Goal: Task Accomplishment & Management: Use online tool/utility

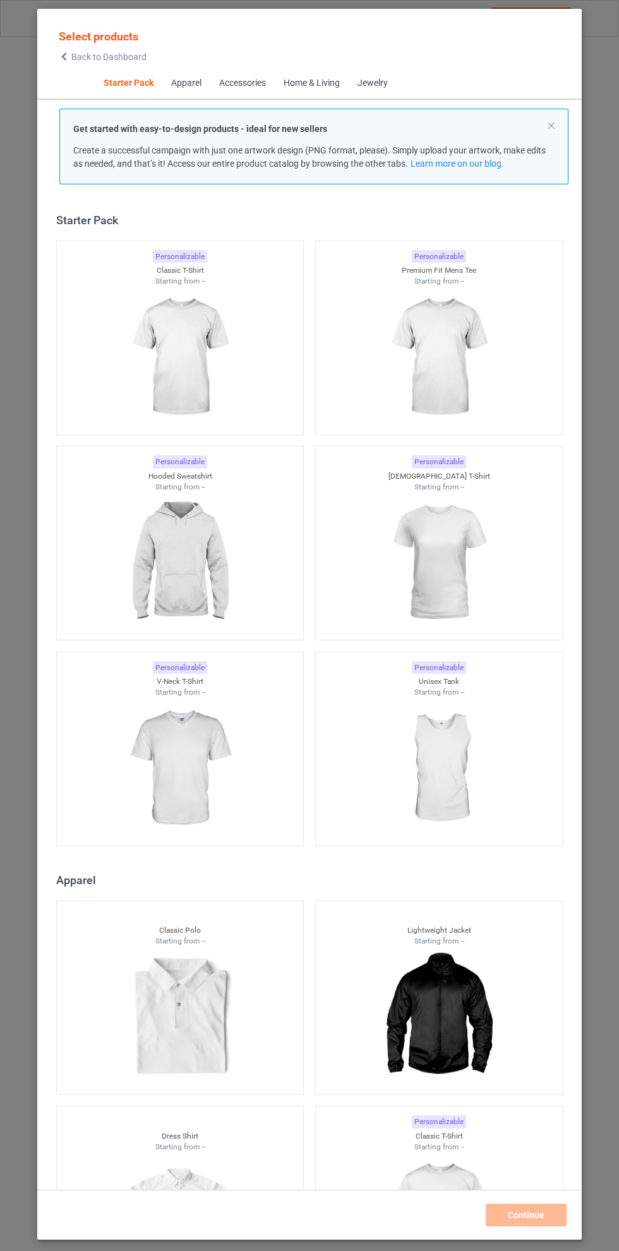
scroll to position [16, 0]
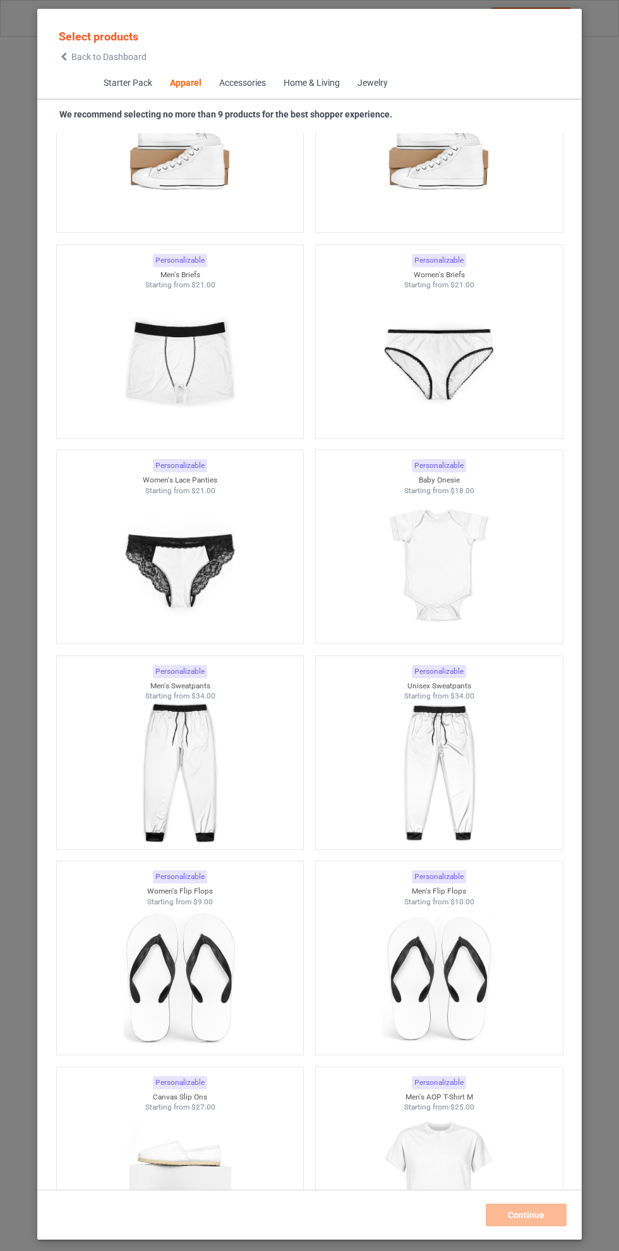
scroll to position [2867, 0]
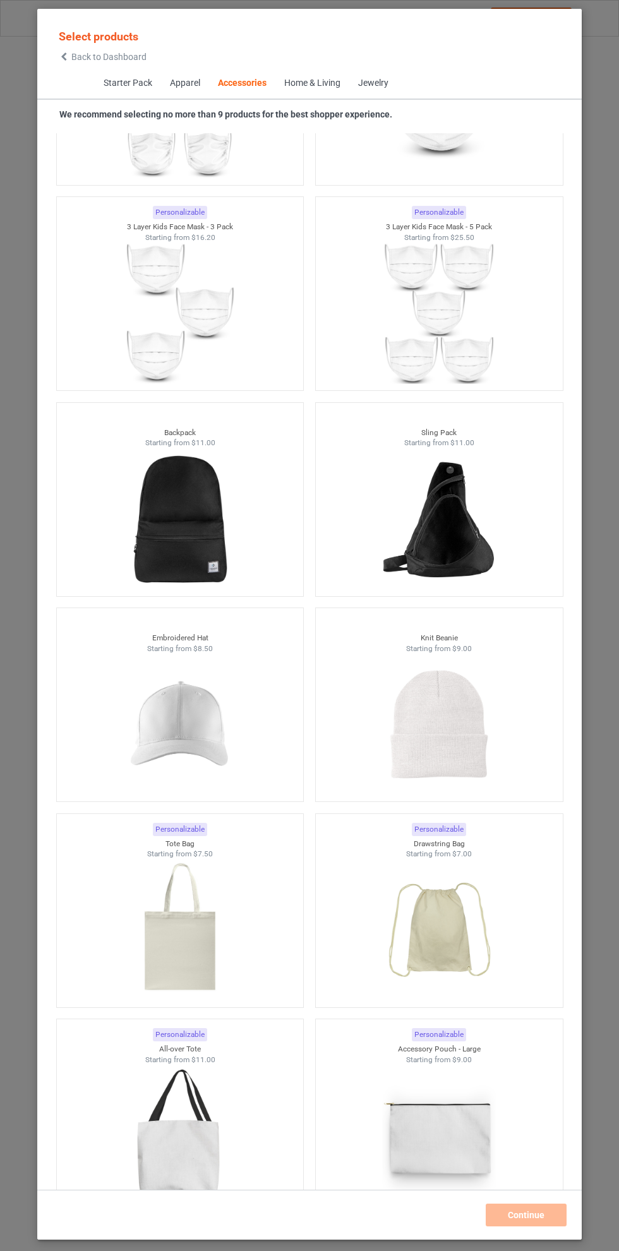
scroll to position [6666, 0]
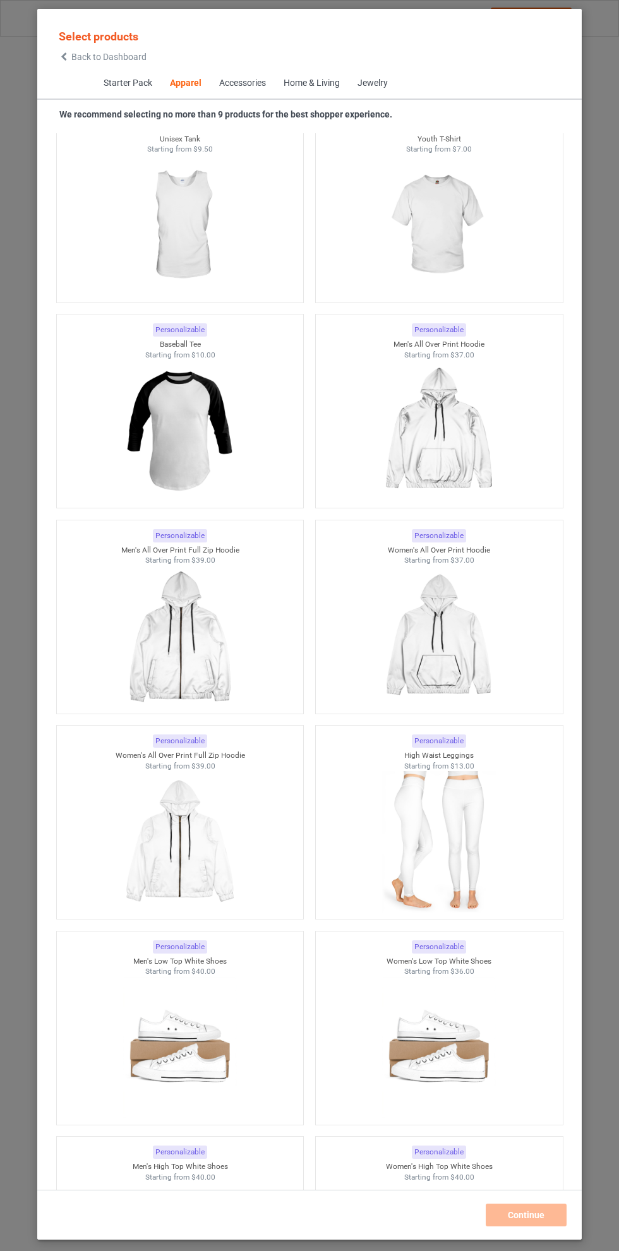
scroll to position [1148, 0]
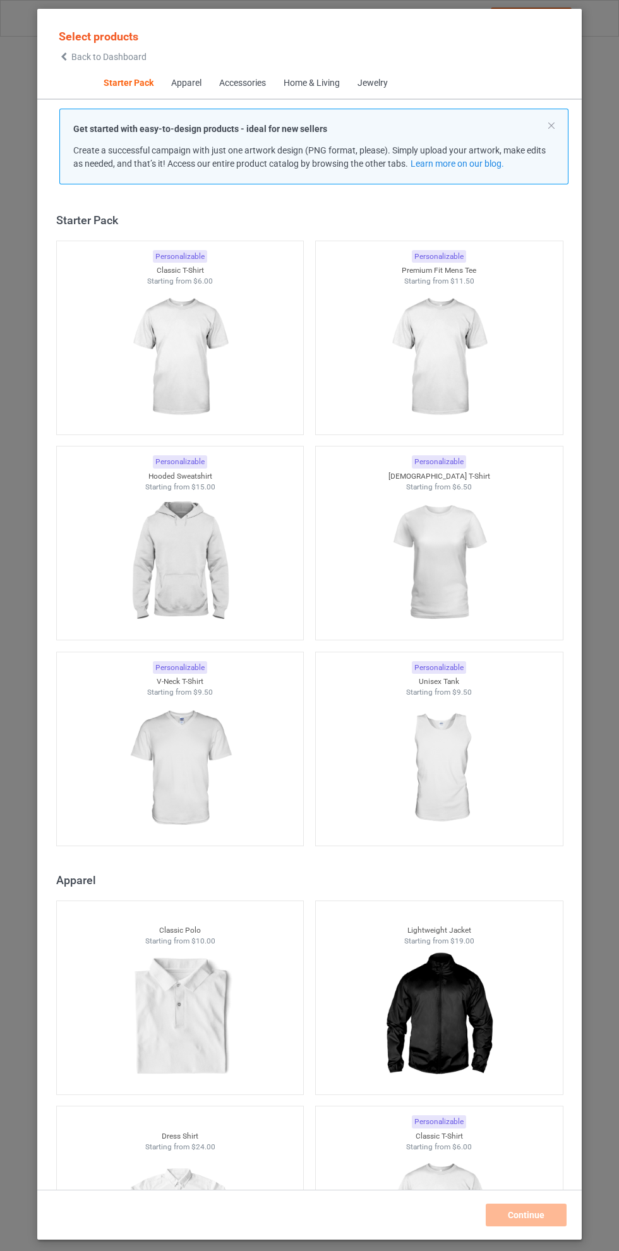
click at [189, 80] on div "Apparel" at bounding box center [185, 83] width 30 height 13
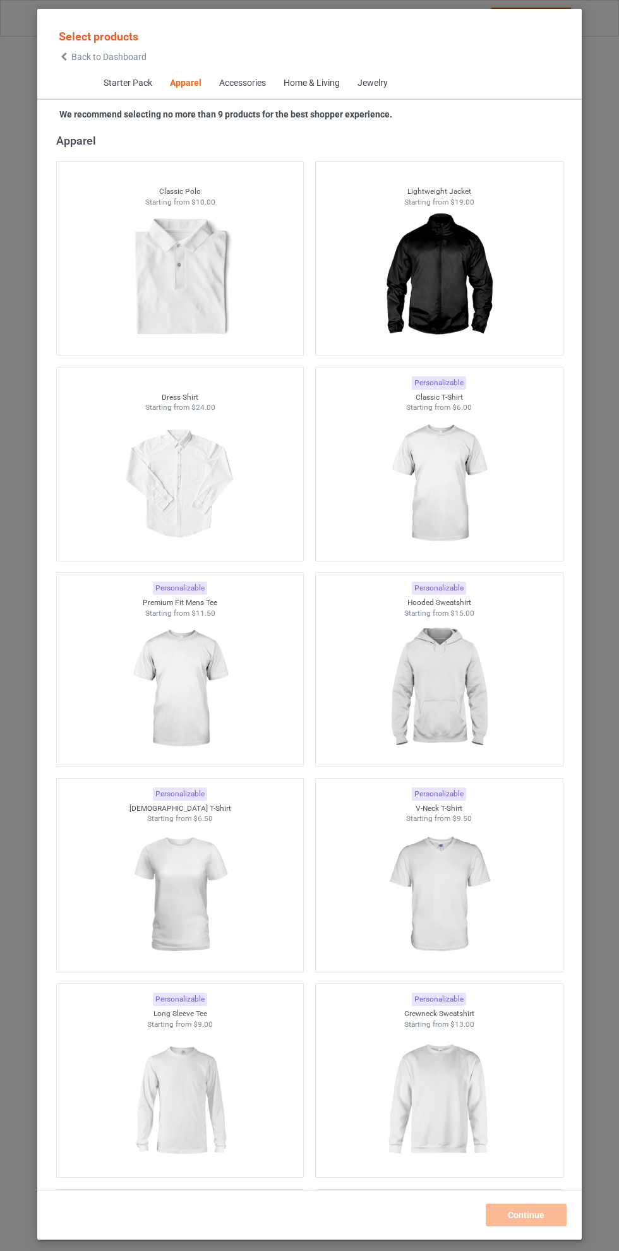
click at [249, 83] on div "Accessories" at bounding box center [241, 83] width 47 height 13
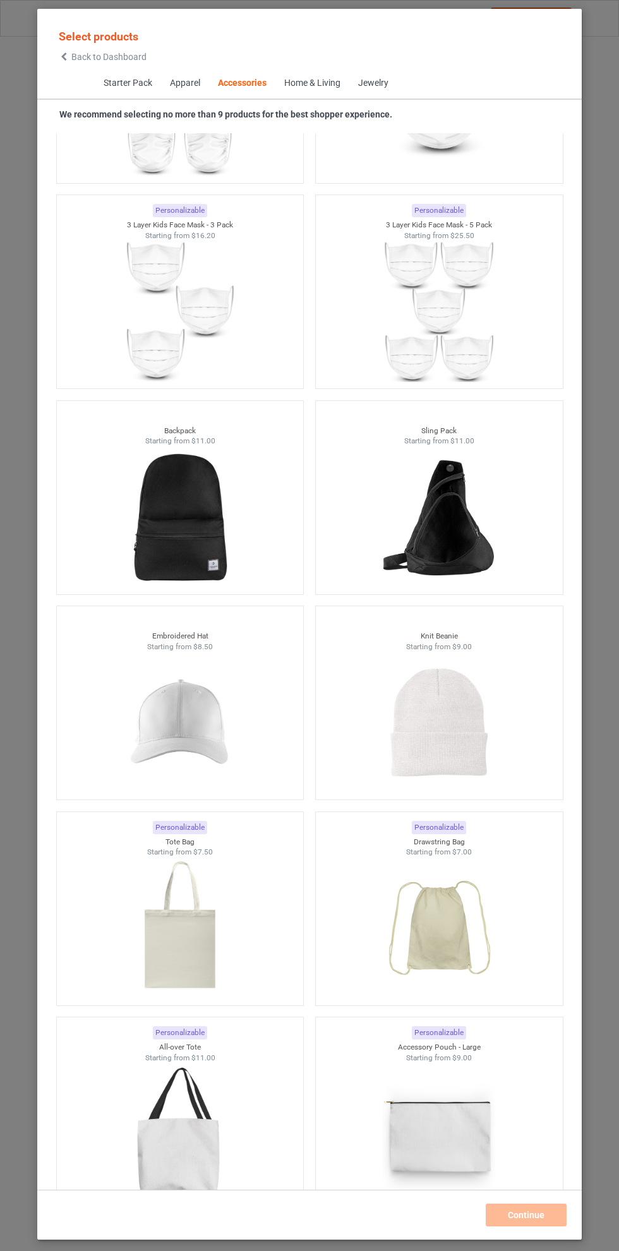
scroll to position [6655, 0]
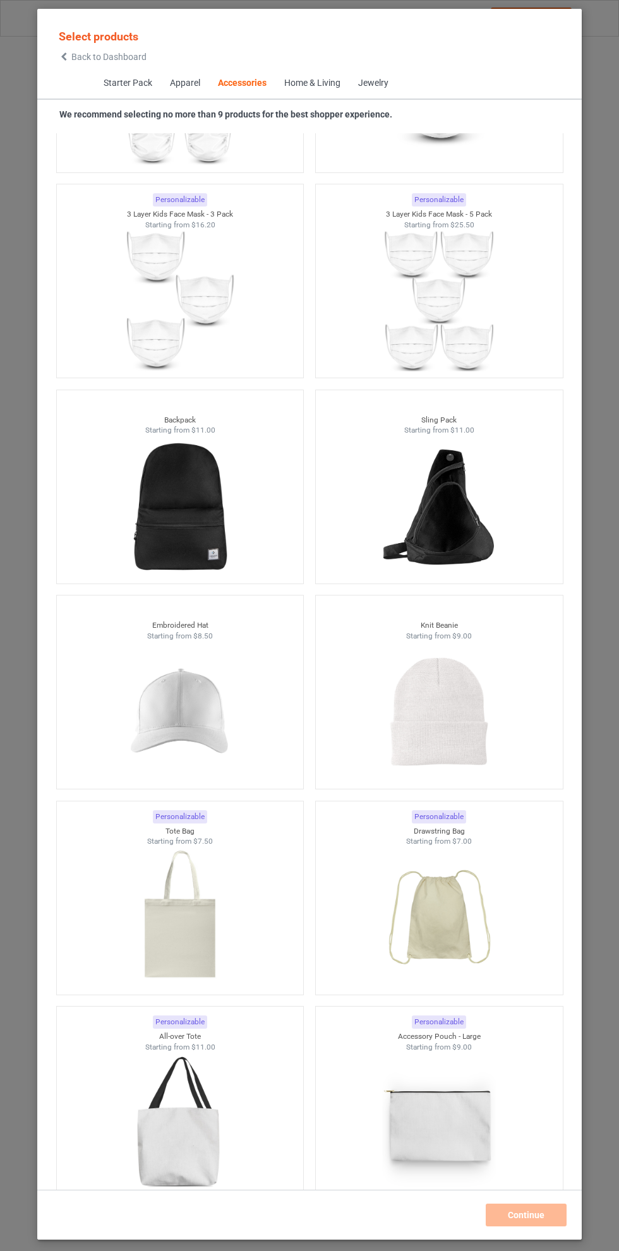
click at [186, 715] on img at bounding box center [179, 711] width 113 height 141
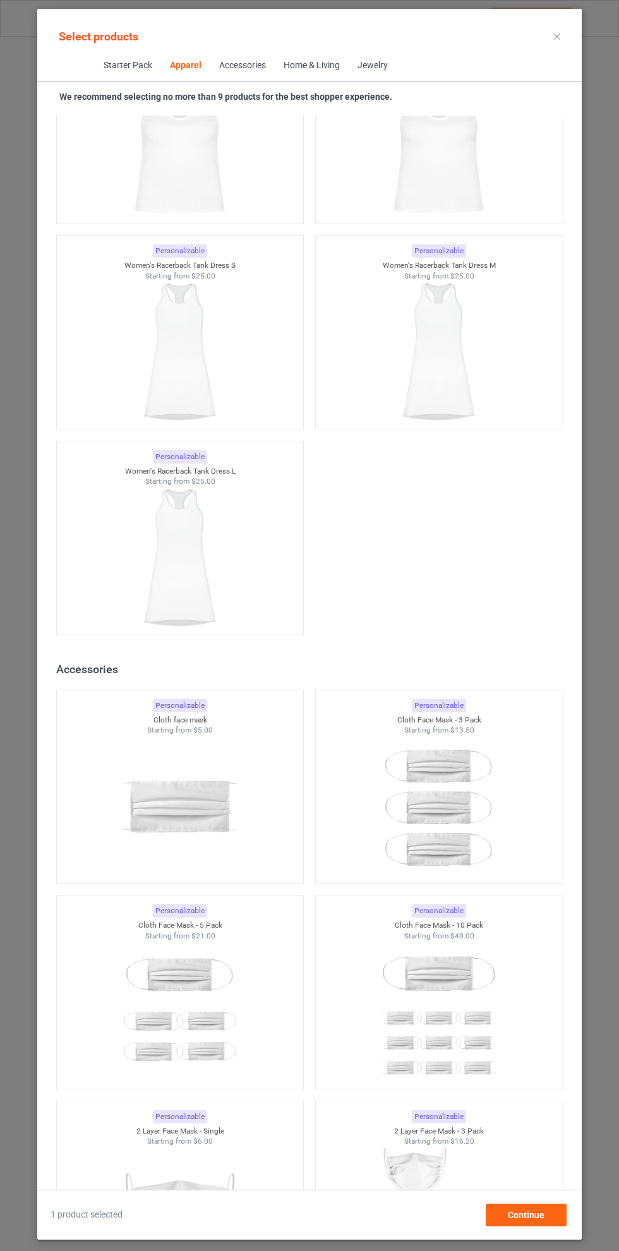
scroll to position [4691, 0]
click at [558, 36] on icon at bounding box center [557, 36] width 6 height 6
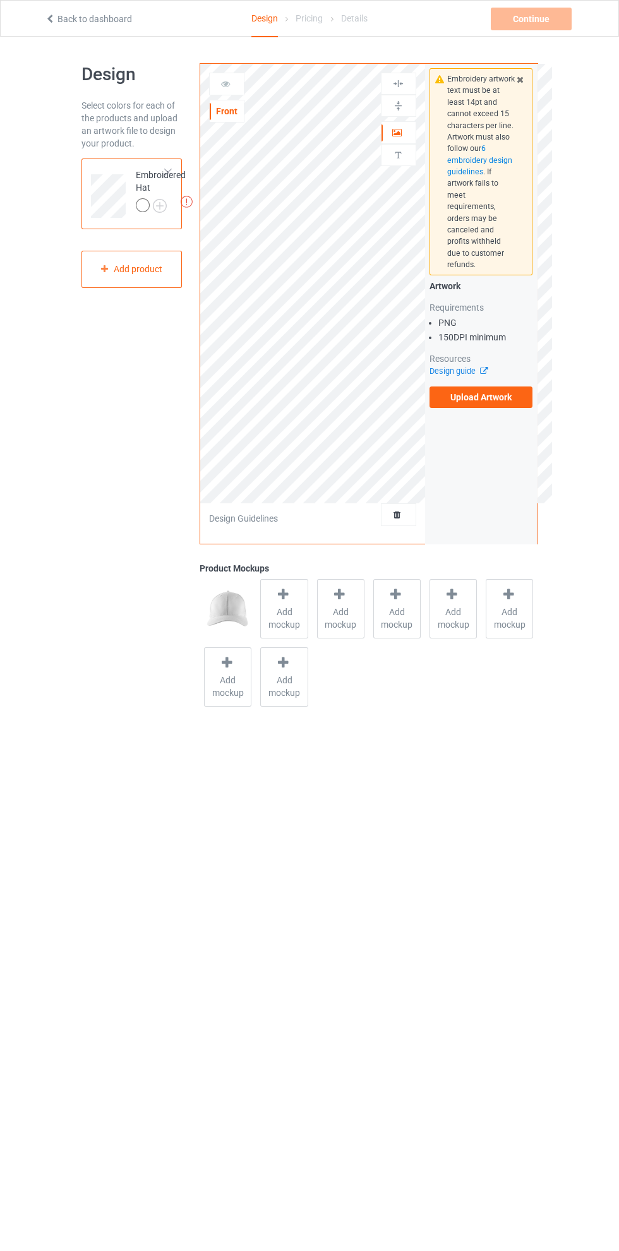
click at [490, 386] on label "Upload Artwork" at bounding box center [481, 396] width 104 height 21
click at [0, 0] on input "Upload Artwork" at bounding box center [0, 0] width 0 height 0
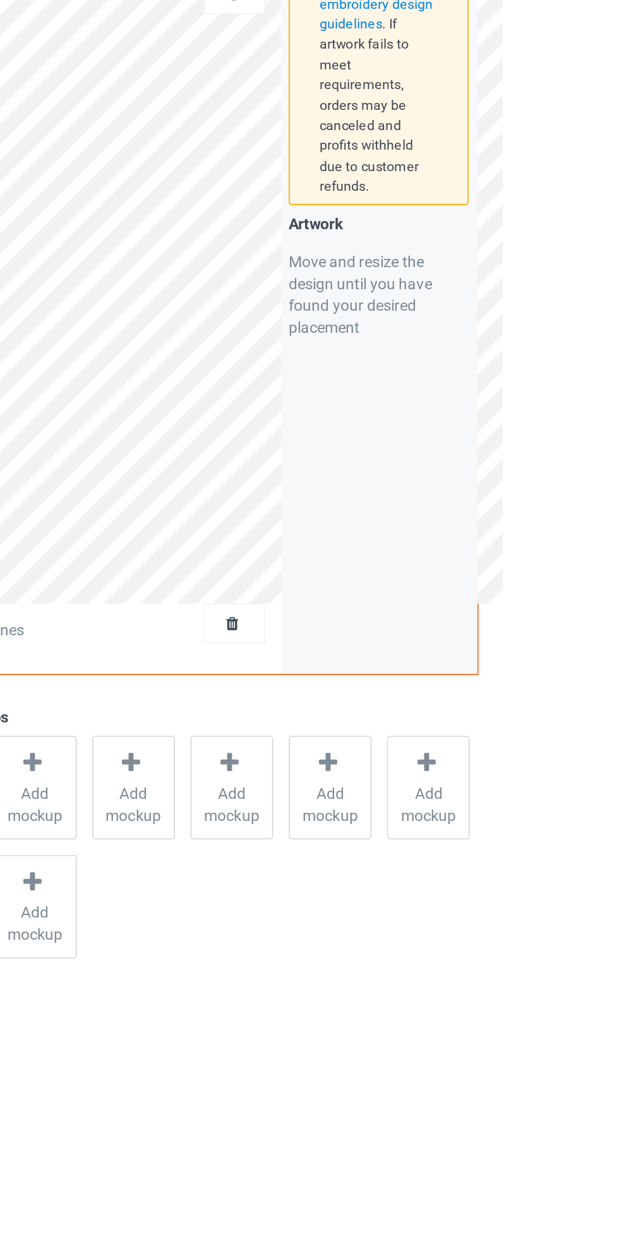
scroll to position [2, 0]
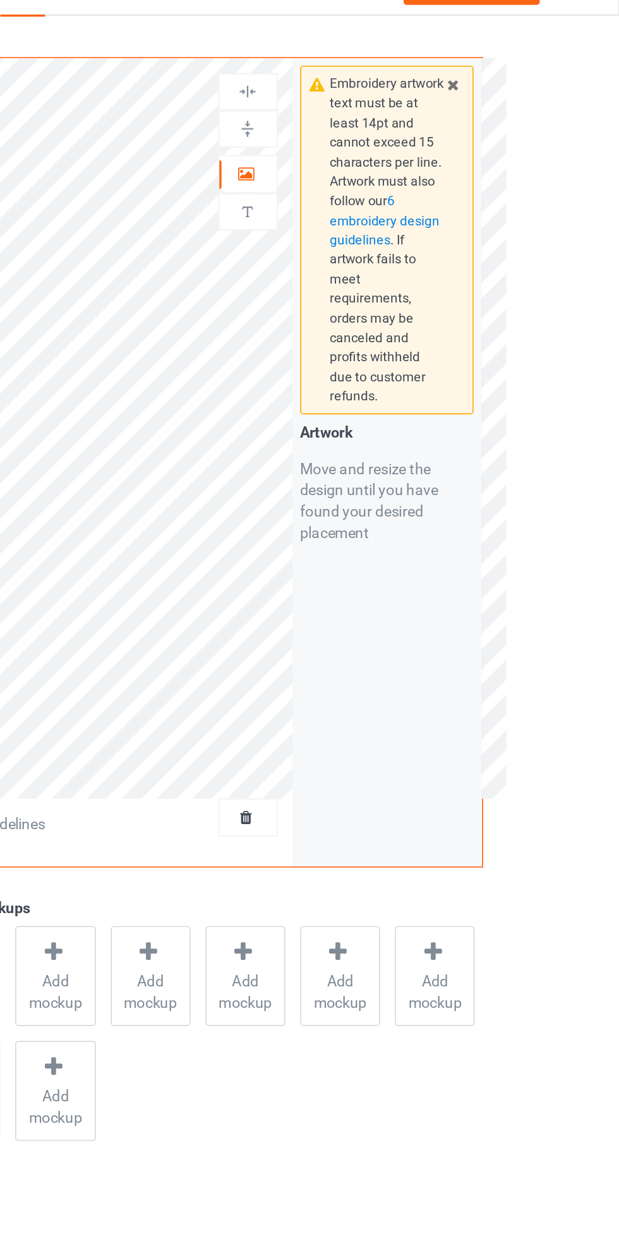
click at [525, 407] on div "Embroidery artwork text must be at least 14pt and cannot exceed 15 characters p…" at bounding box center [481, 302] width 112 height 480
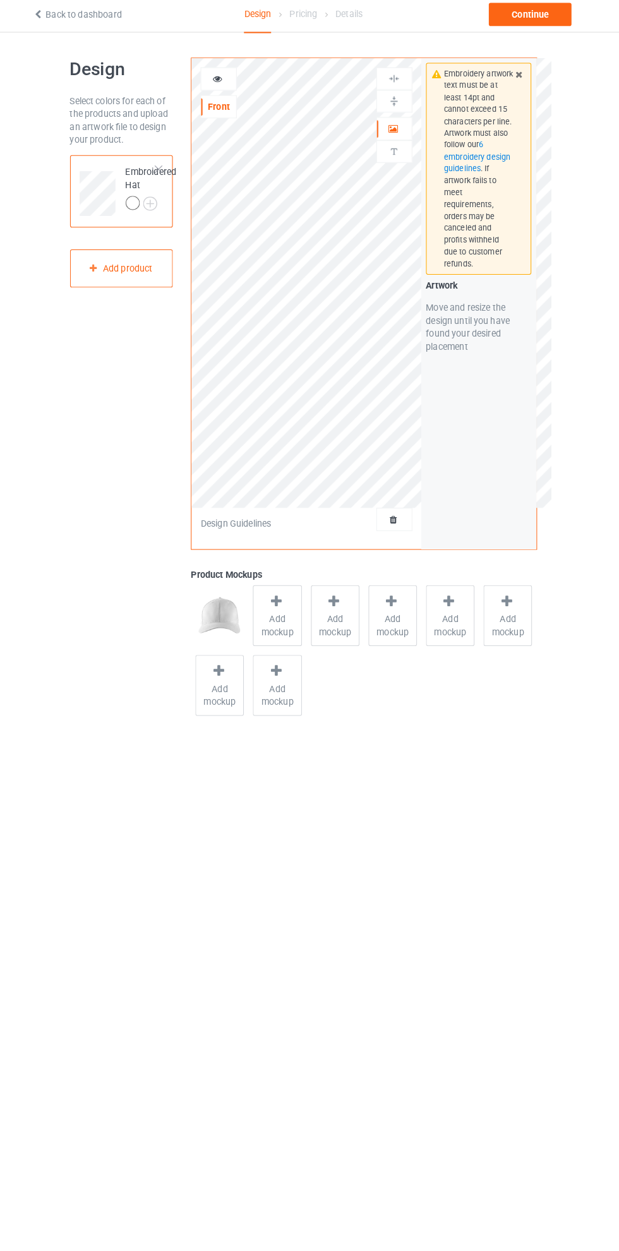
click at [0, 0] on img at bounding box center [0, 0] width 0 height 0
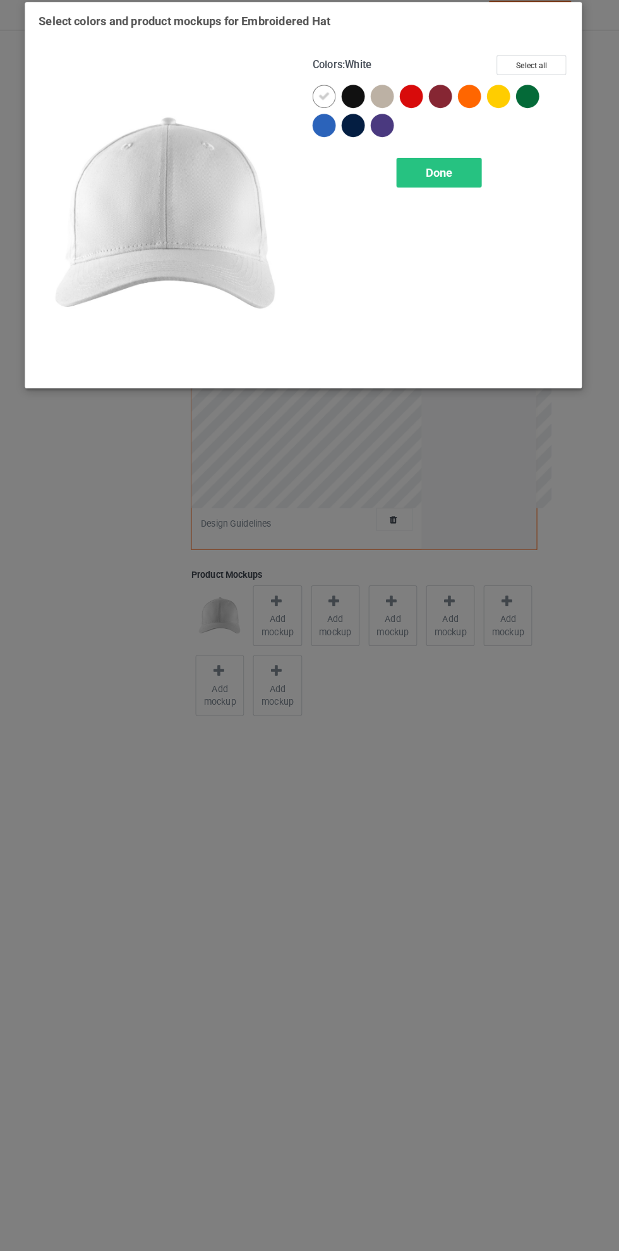
click at [387, 129] on div at bounding box center [386, 129] width 23 height 23
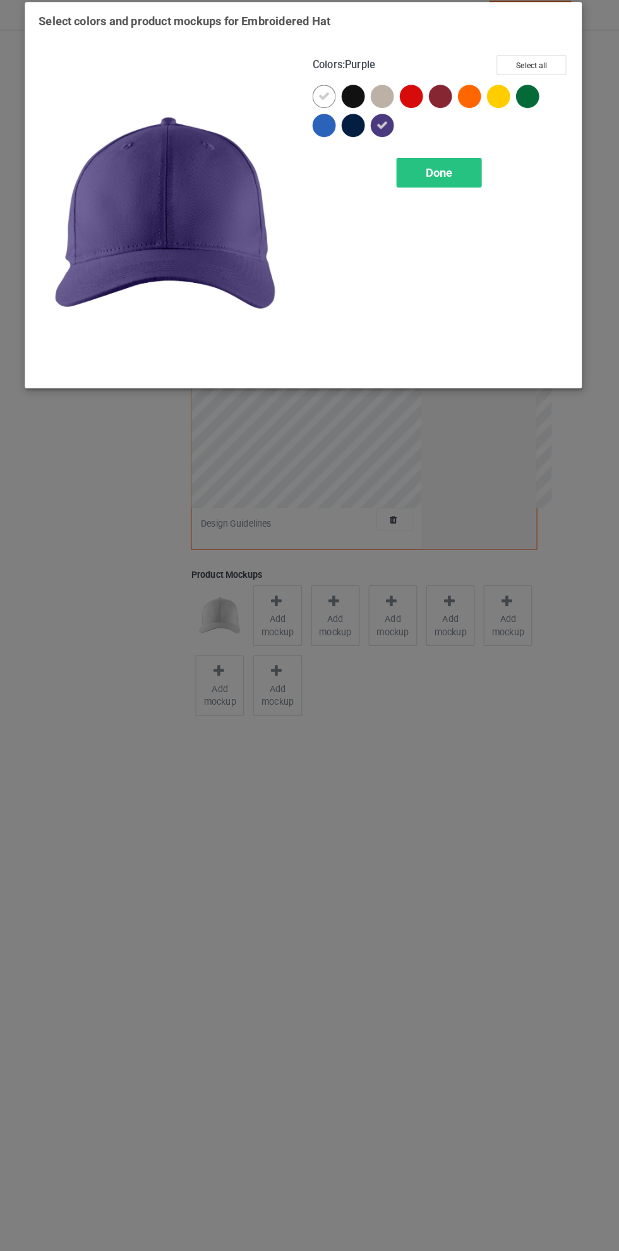
click at [330, 136] on div at bounding box center [329, 129] width 23 height 23
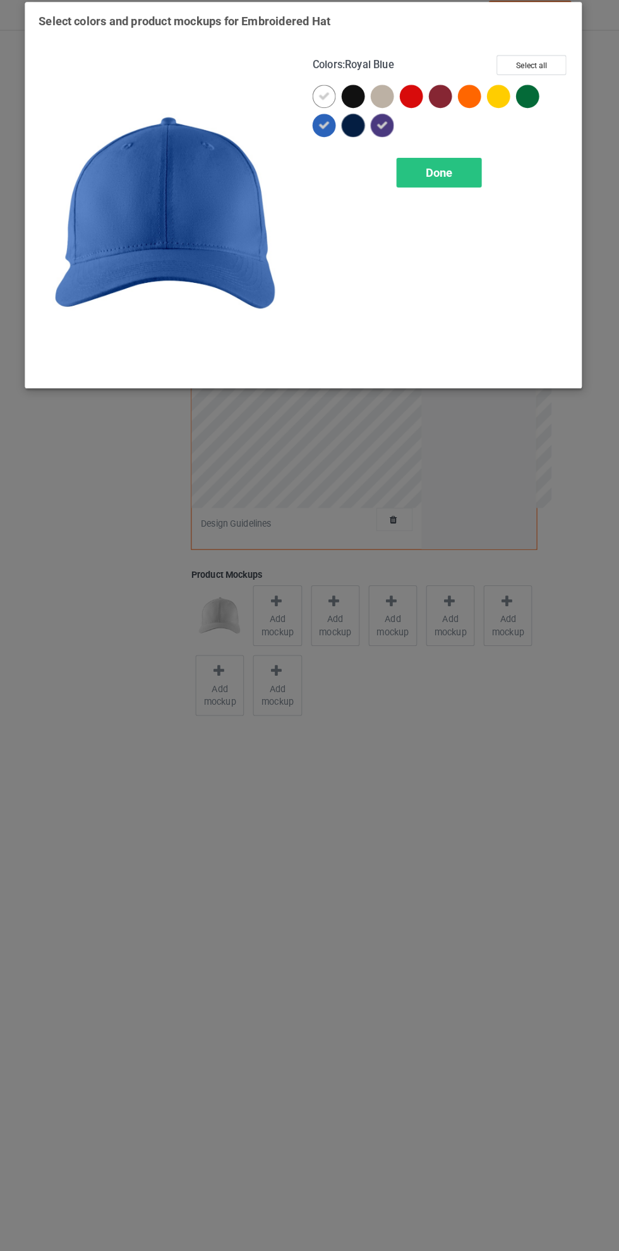
click at [361, 129] on div at bounding box center [358, 129] width 23 height 23
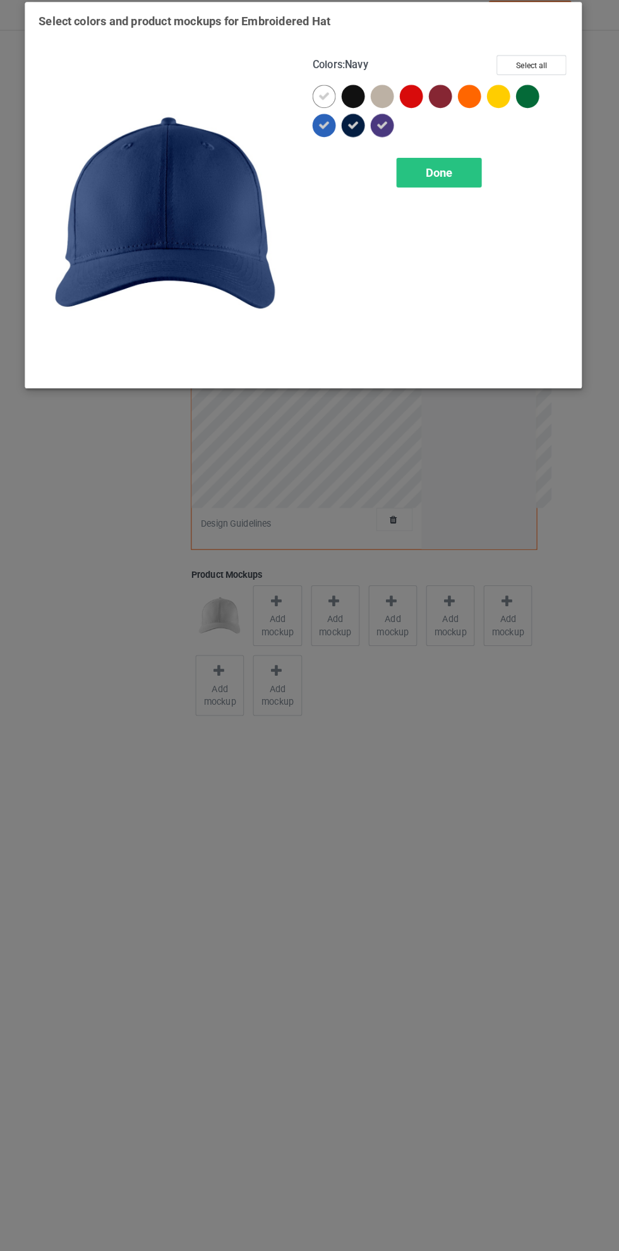
click at [330, 100] on icon at bounding box center [329, 100] width 11 height 11
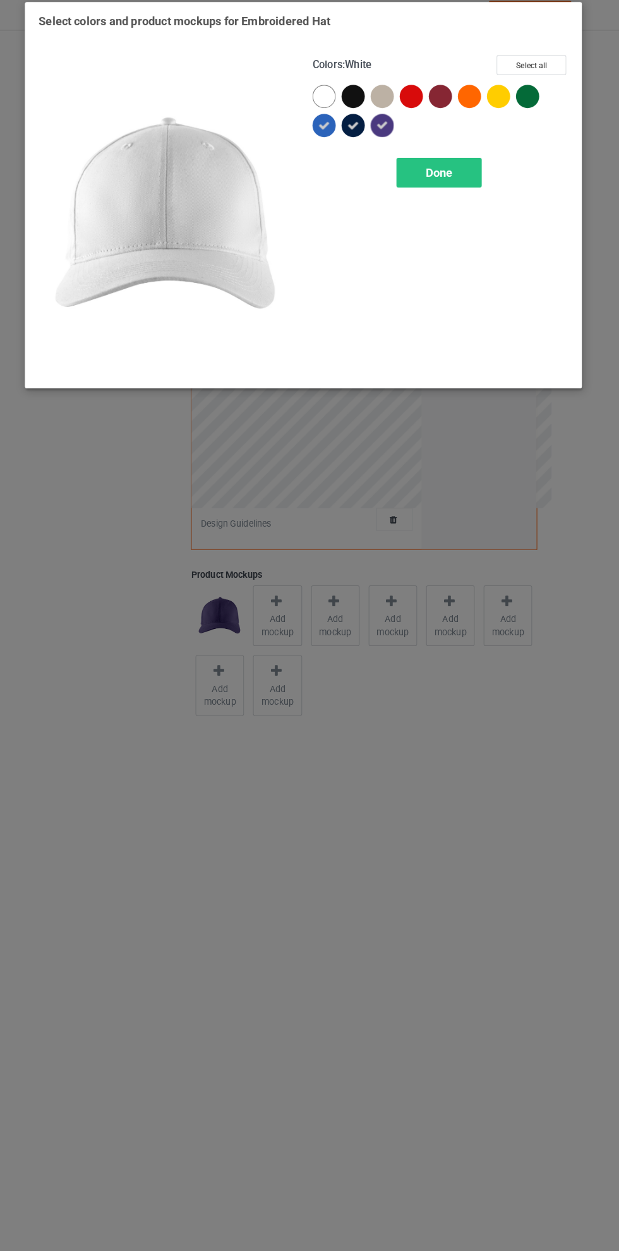
click at [454, 170] on div "Done" at bounding box center [441, 175] width 83 height 29
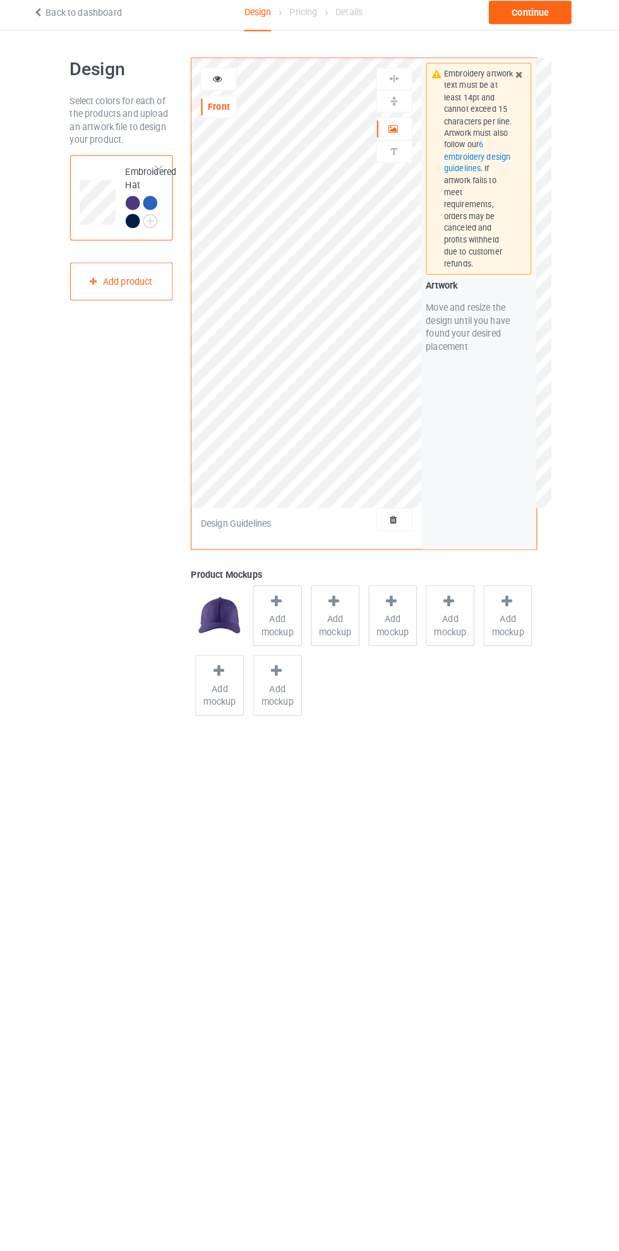
click at [537, 13] on div "Continue" at bounding box center [530, 19] width 81 height 23
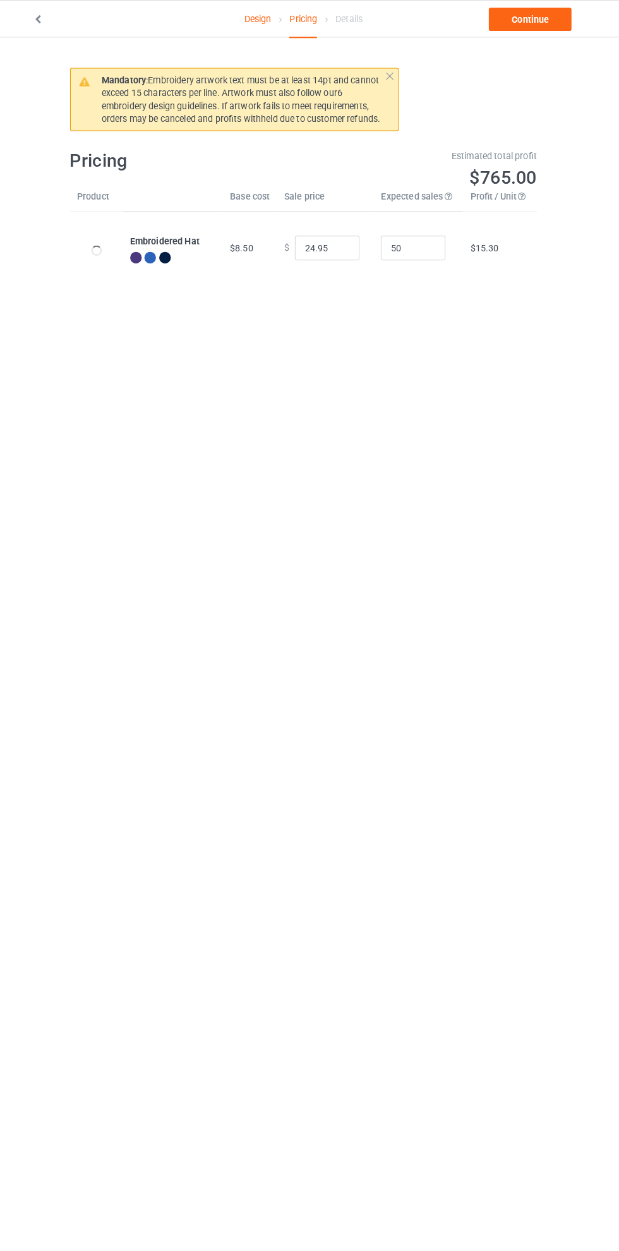
click at [537, 21] on link "Continue" at bounding box center [530, 19] width 81 height 23
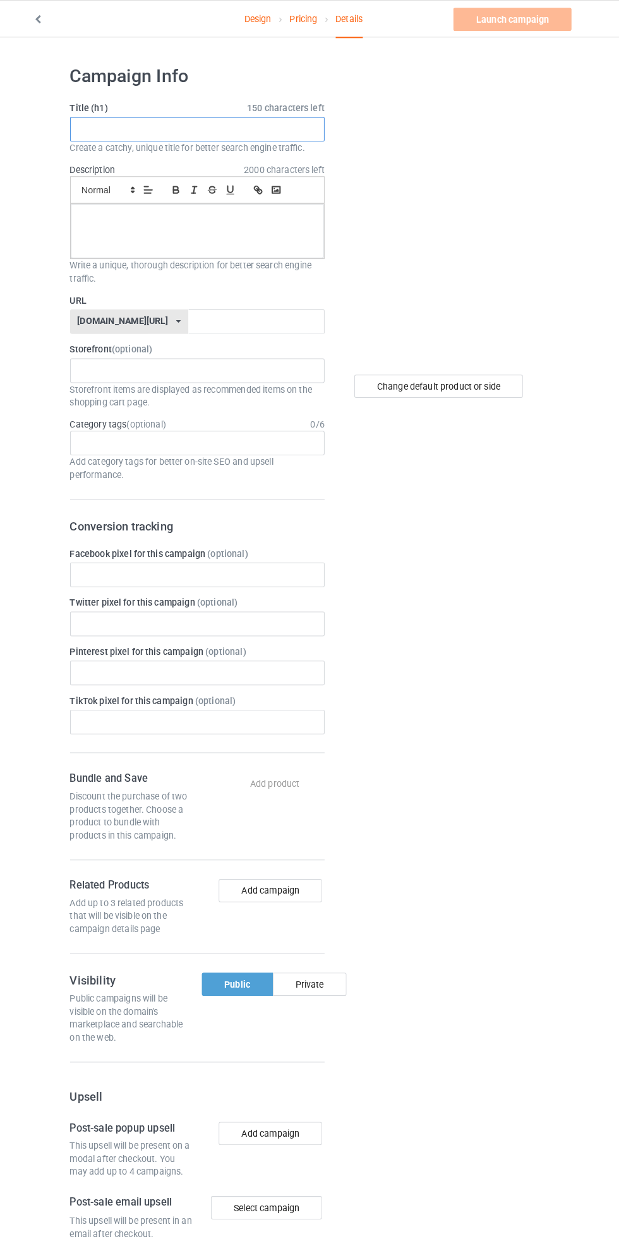
click at [258, 121] on input "text" at bounding box center [205, 126] width 249 height 24
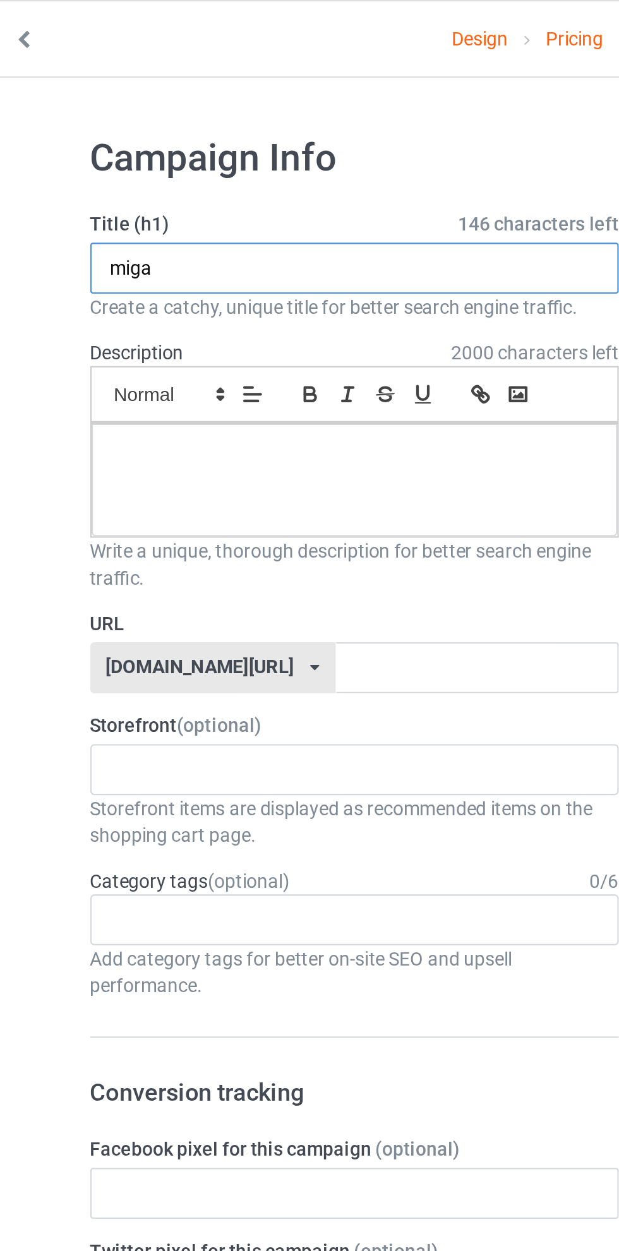
type input "miga"
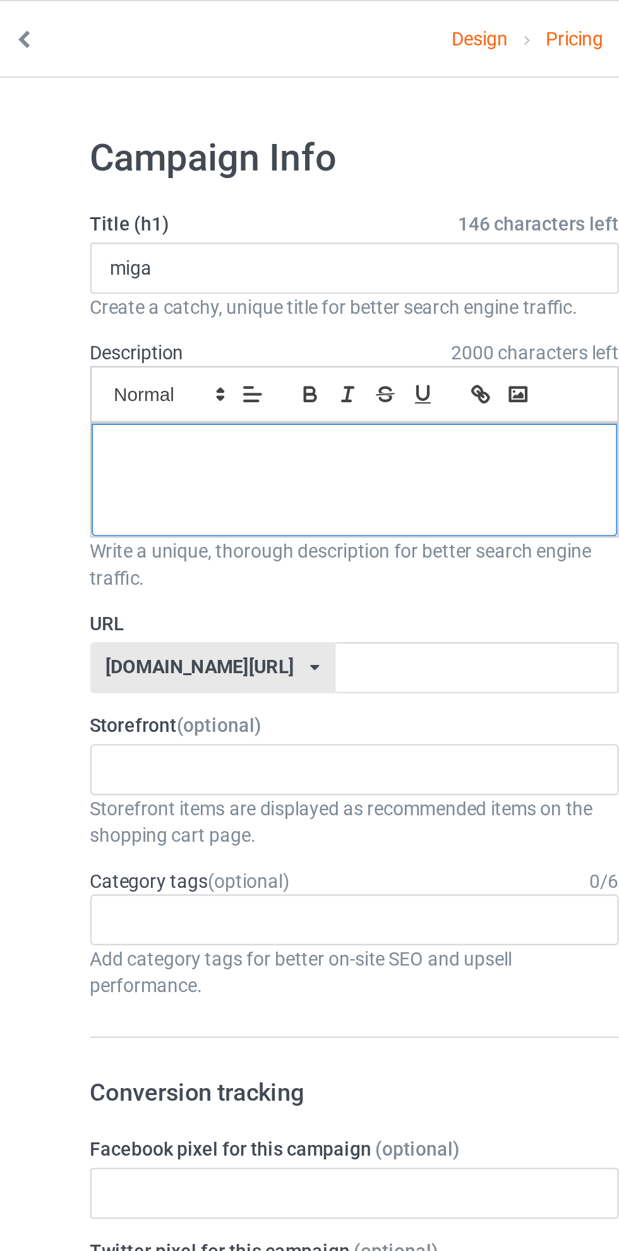
click at [205, 218] on p at bounding box center [205, 214] width 227 height 12
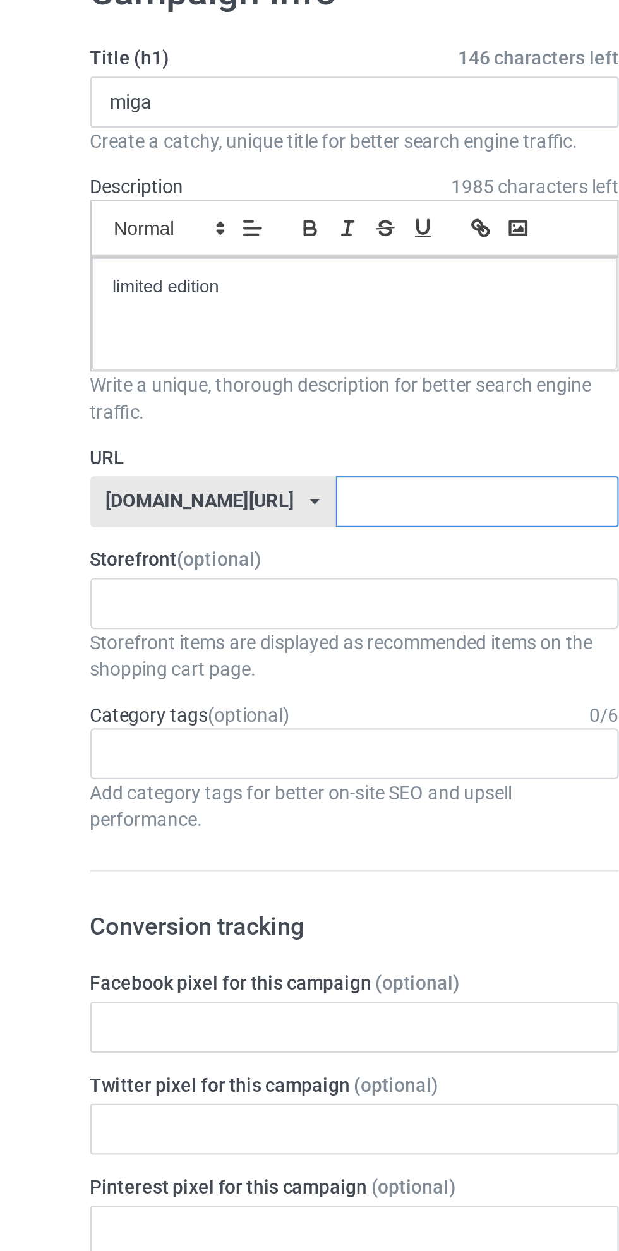
click at [244, 311] on input "text" at bounding box center [263, 314] width 133 height 24
type input "khghujk78kg90"
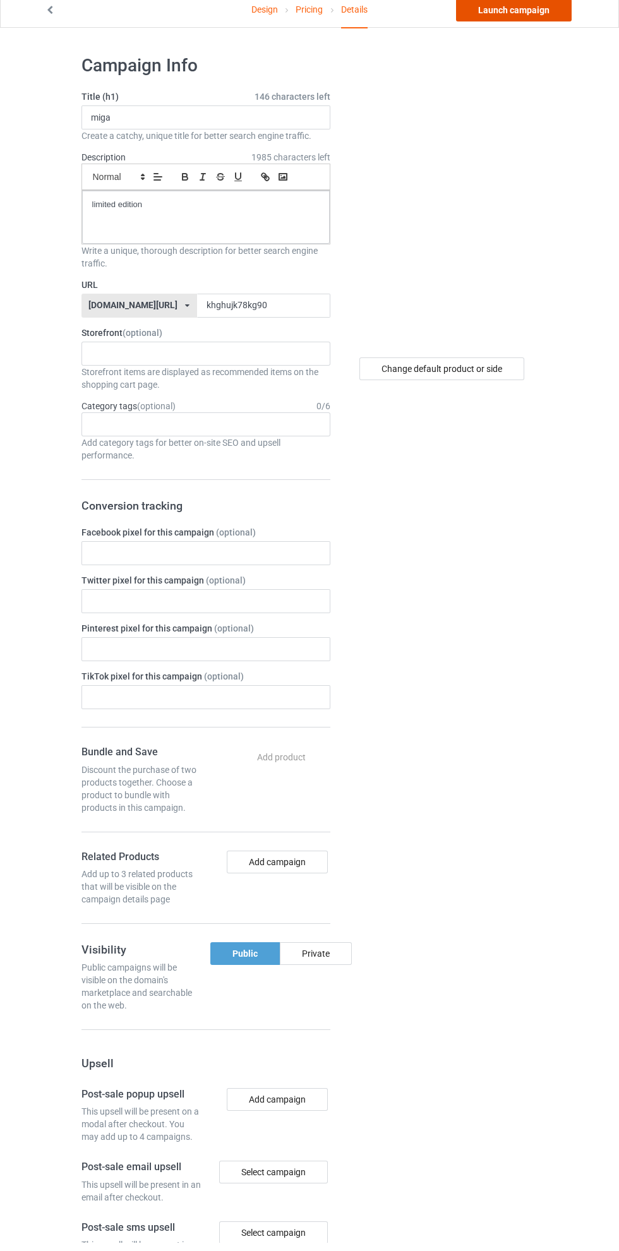
click at [527, 18] on link "Launch campaign" at bounding box center [514, 19] width 116 height 23
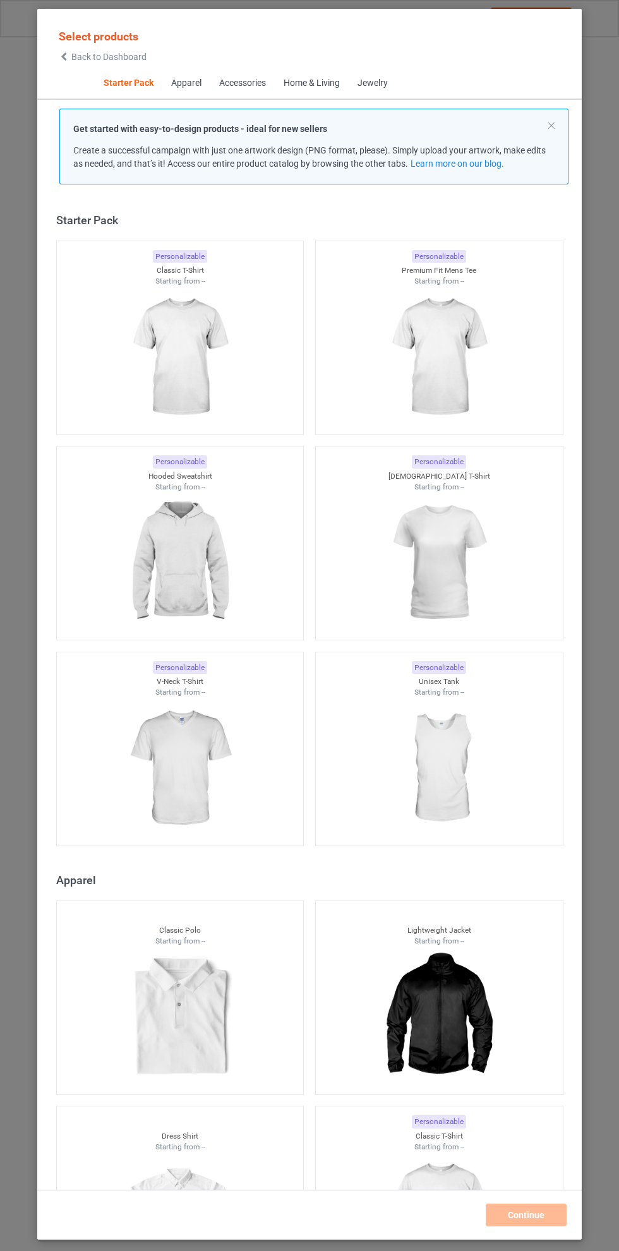
scroll to position [16, 0]
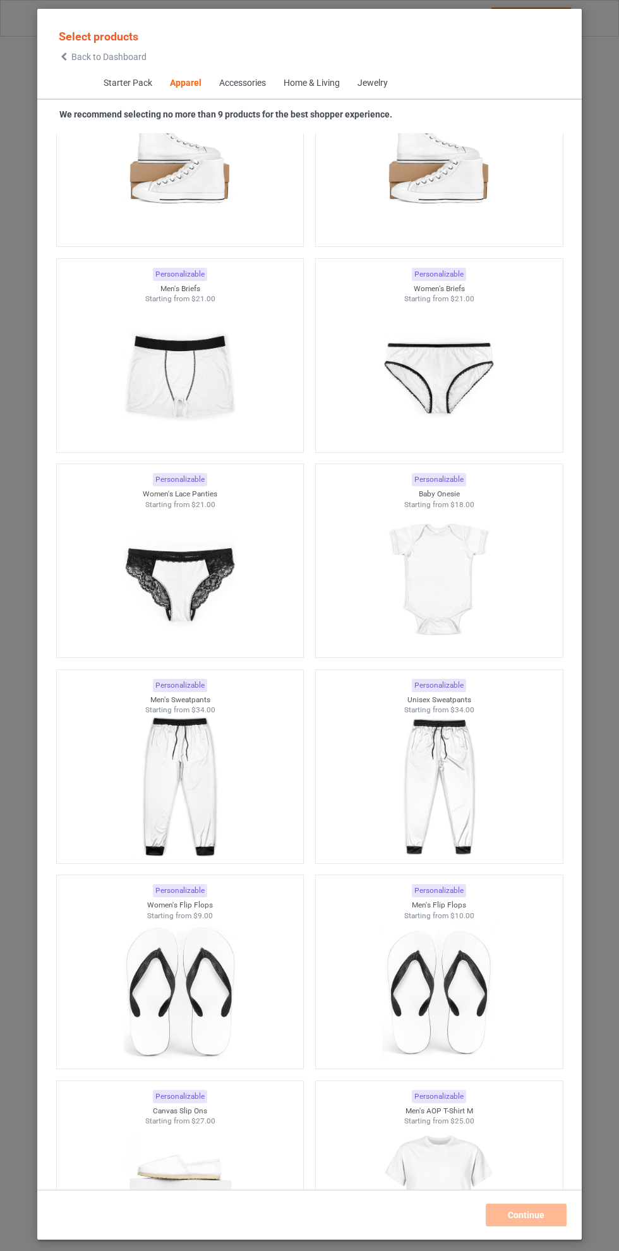
scroll to position [2843, 0]
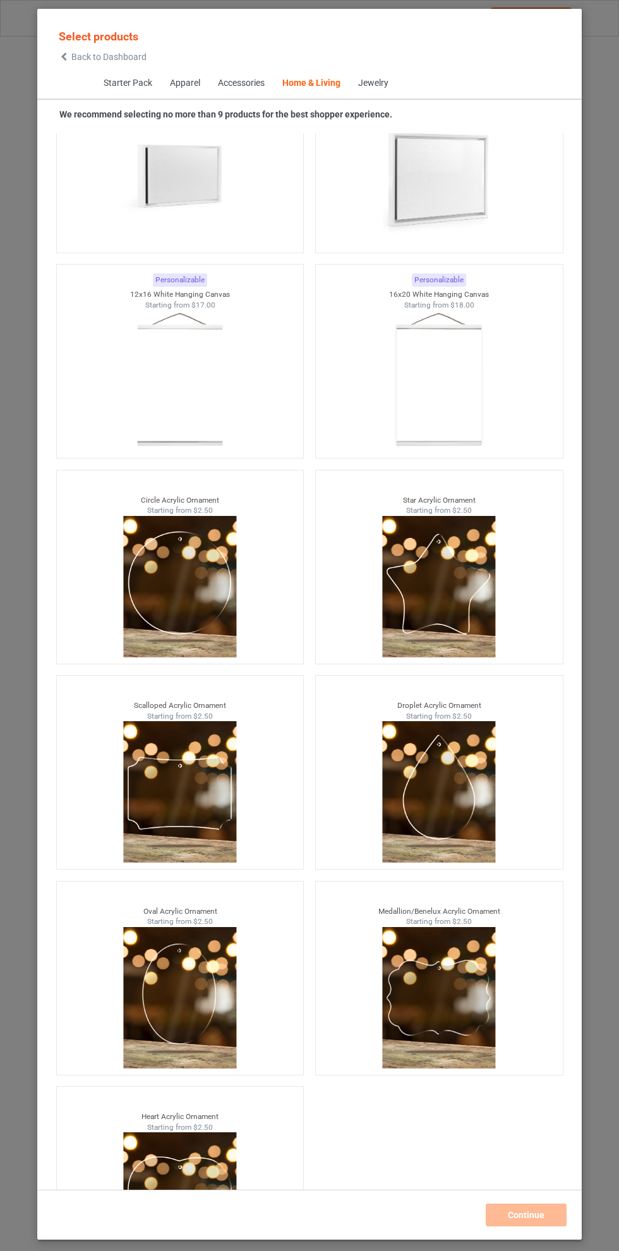
scroll to position [57, 0]
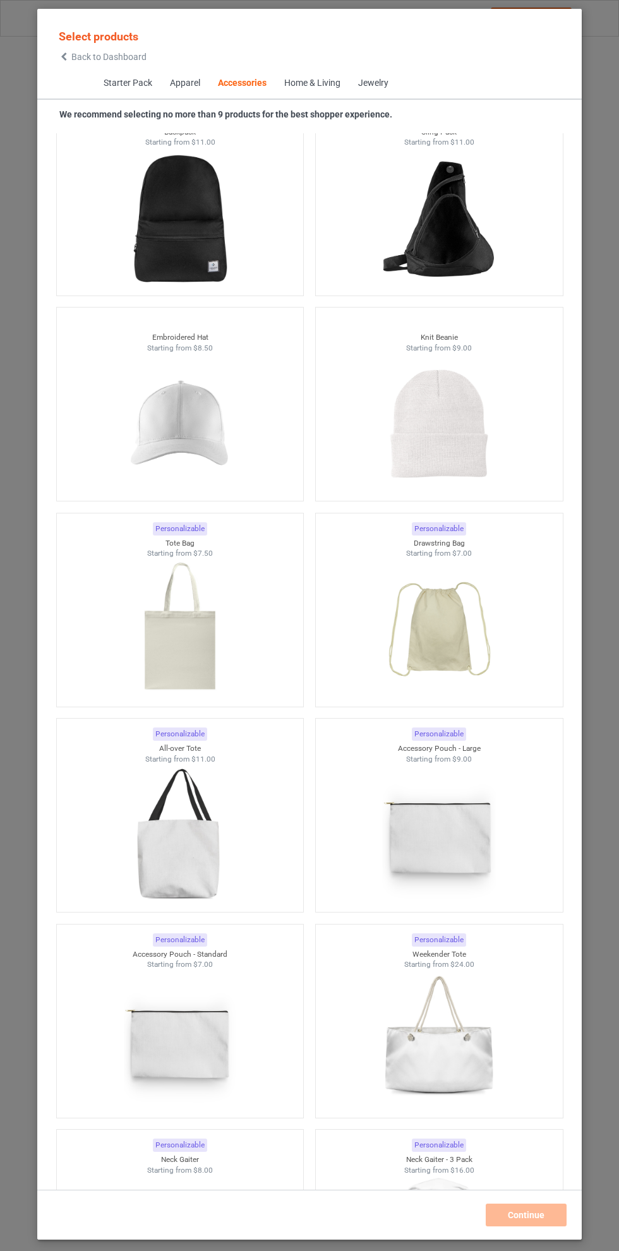
scroll to position [6949, 0]
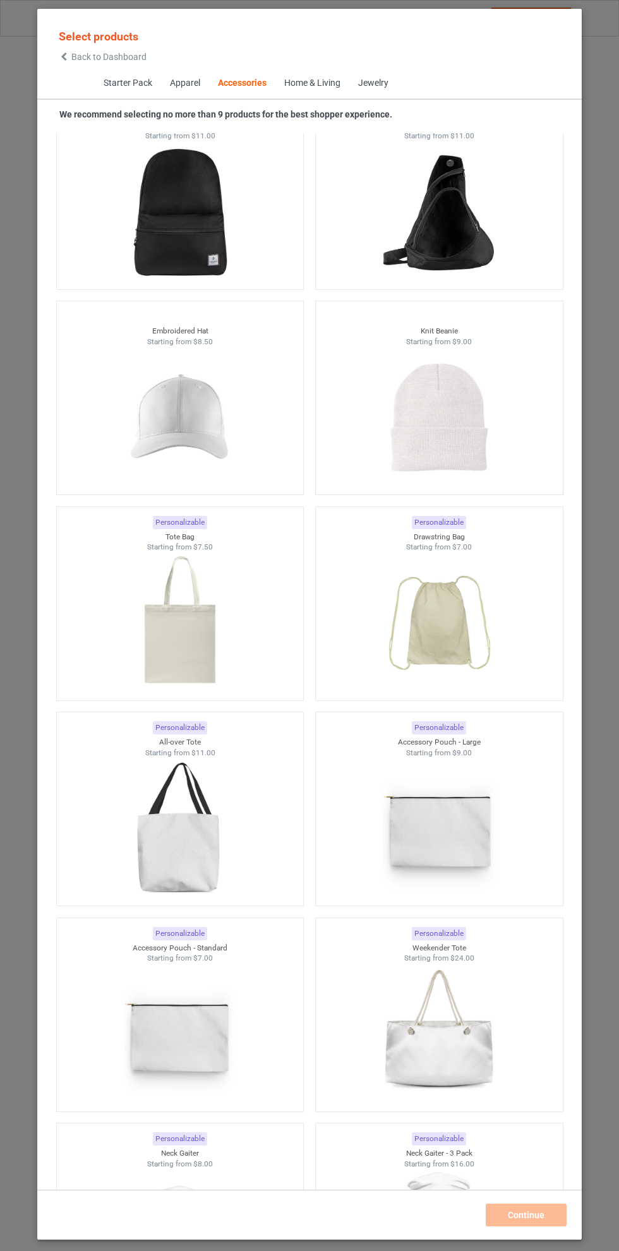
click at [193, 413] on img at bounding box center [179, 417] width 113 height 141
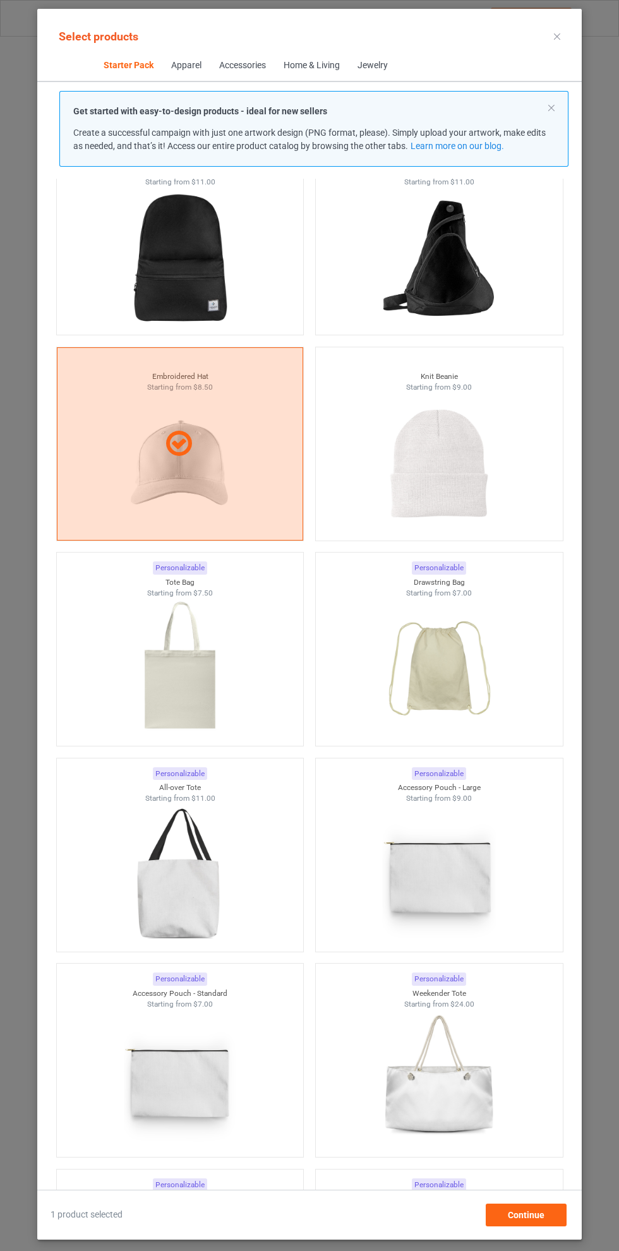
click at [557, 36] on icon at bounding box center [557, 36] width 6 height 6
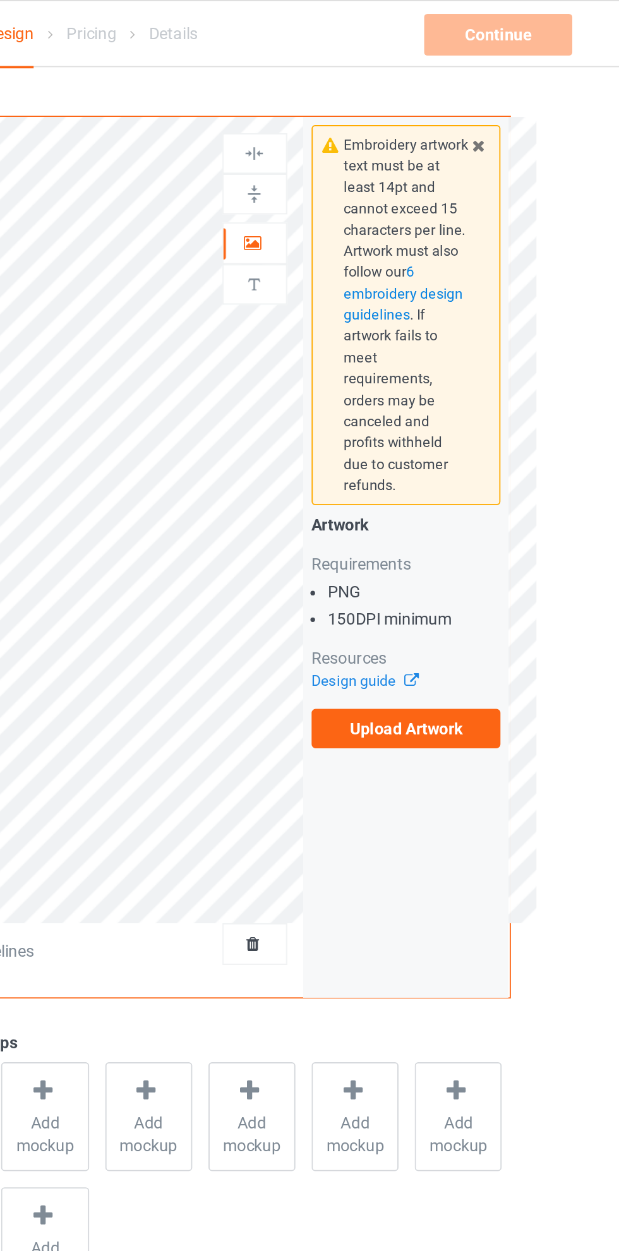
click at [520, 78] on icon at bounding box center [519, 77] width 11 height 9
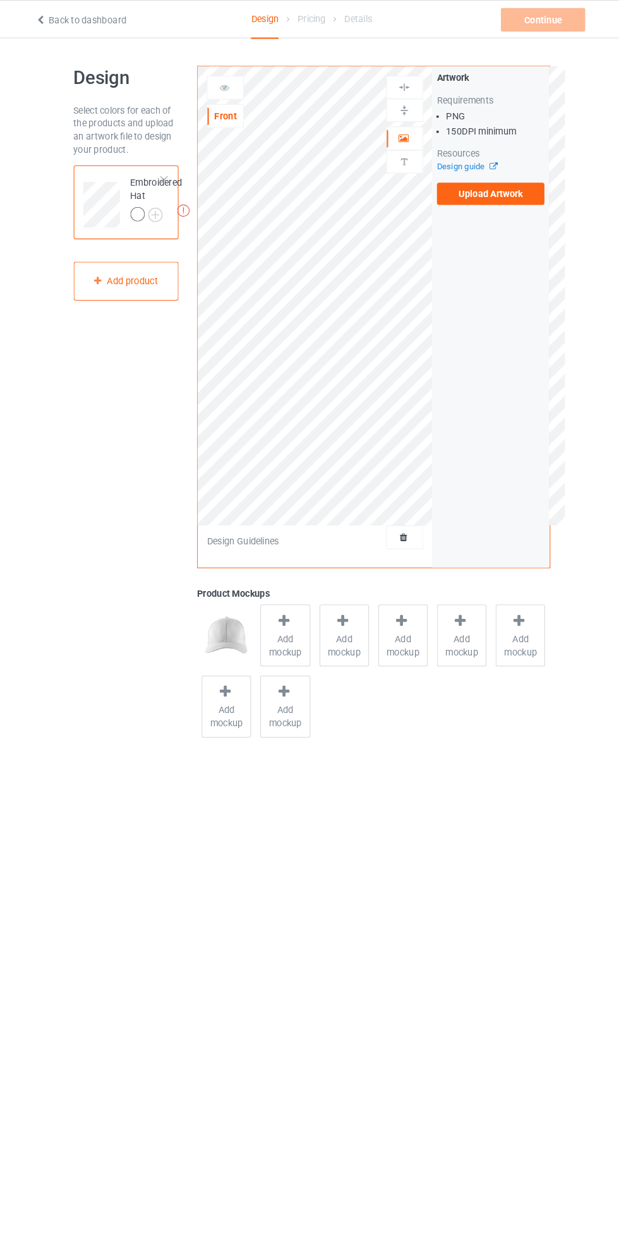
click at [489, 188] on label "Upload Artwork" at bounding box center [481, 185] width 104 height 21
click at [0, 0] on input "Upload Artwork" at bounding box center [0, 0] width 0 height 0
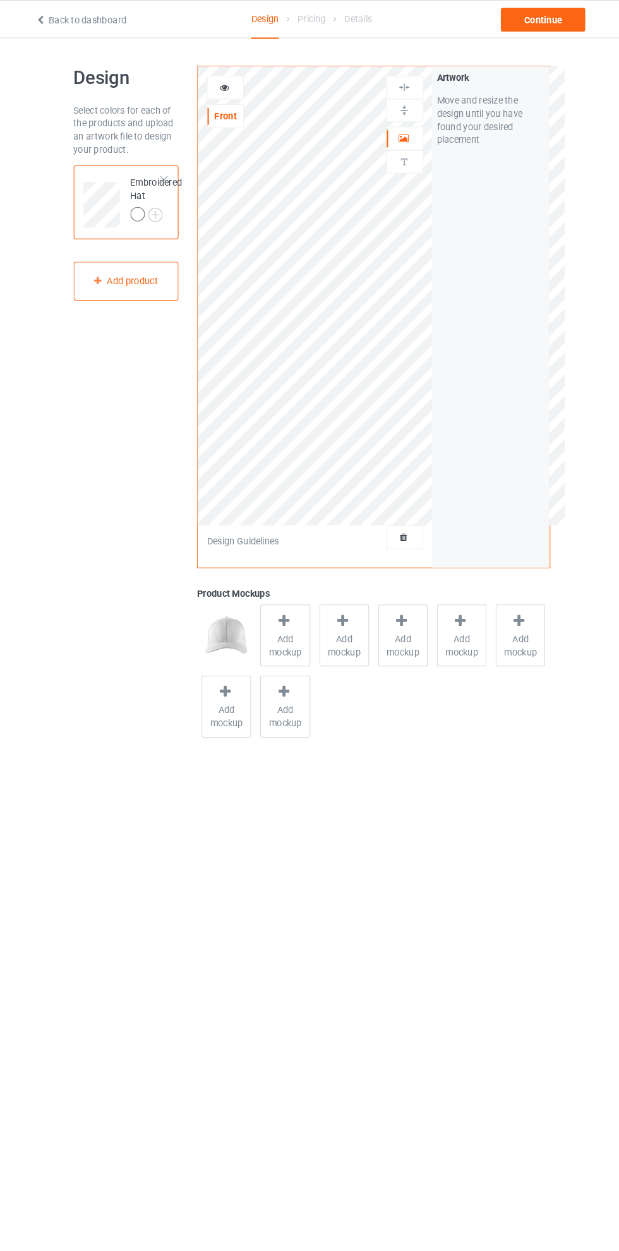
click at [0, 0] on img at bounding box center [0, 0] width 0 height 0
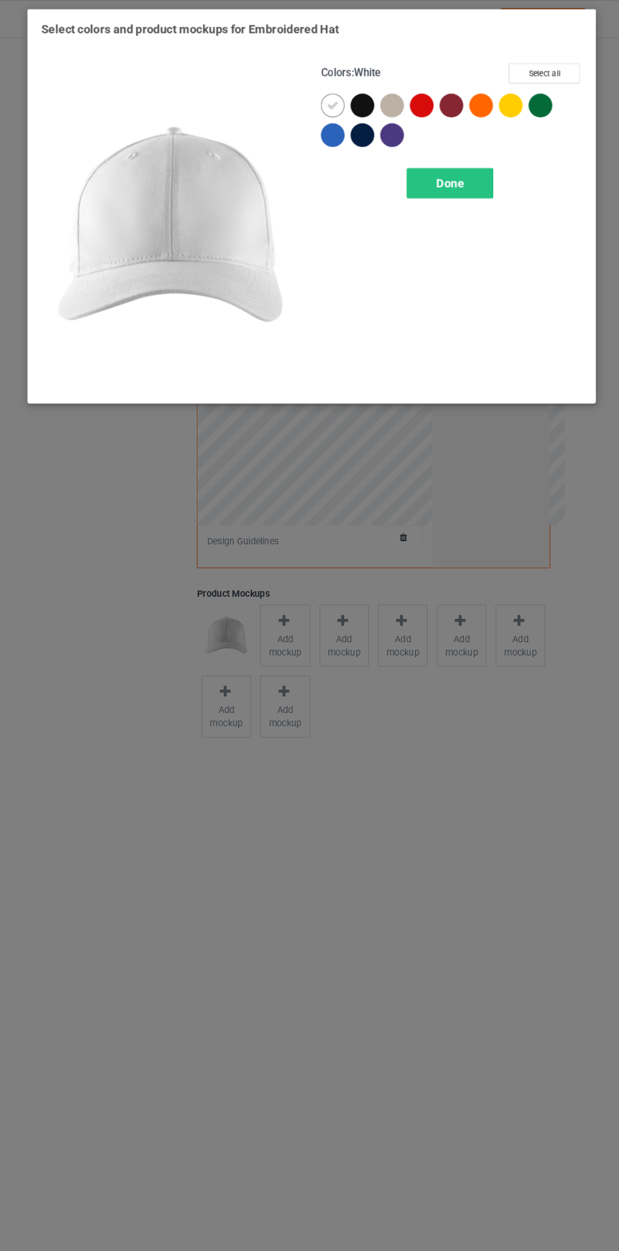
click at [331, 132] on div at bounding box center [329, 129] width 23 height 23
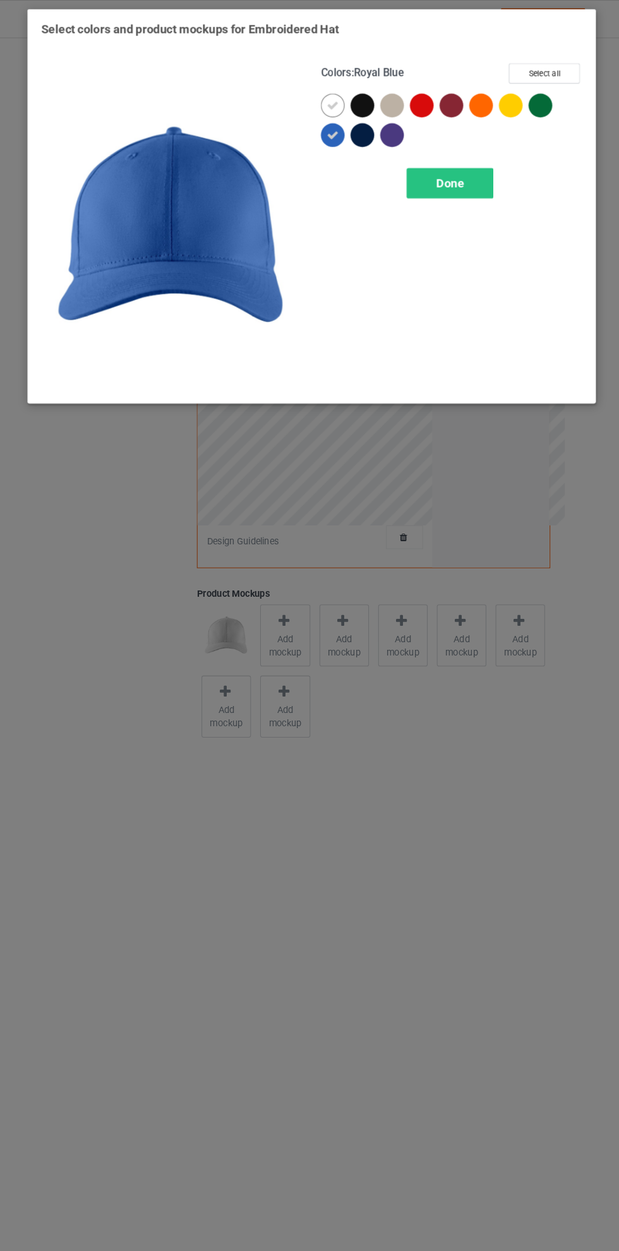
click at [447, 172] on span "Done" at bounding box center [442, 175] width 27 height 13
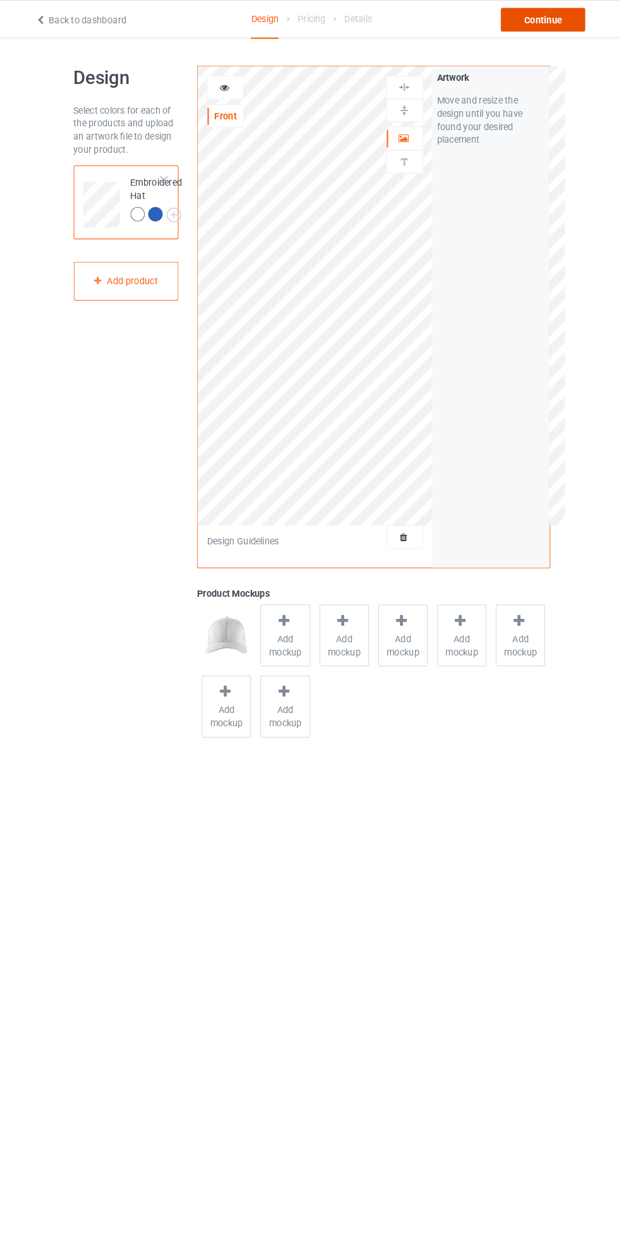
click at [544, 25] on div "Continue" at bounding box center [530, 19] width 81 height 23
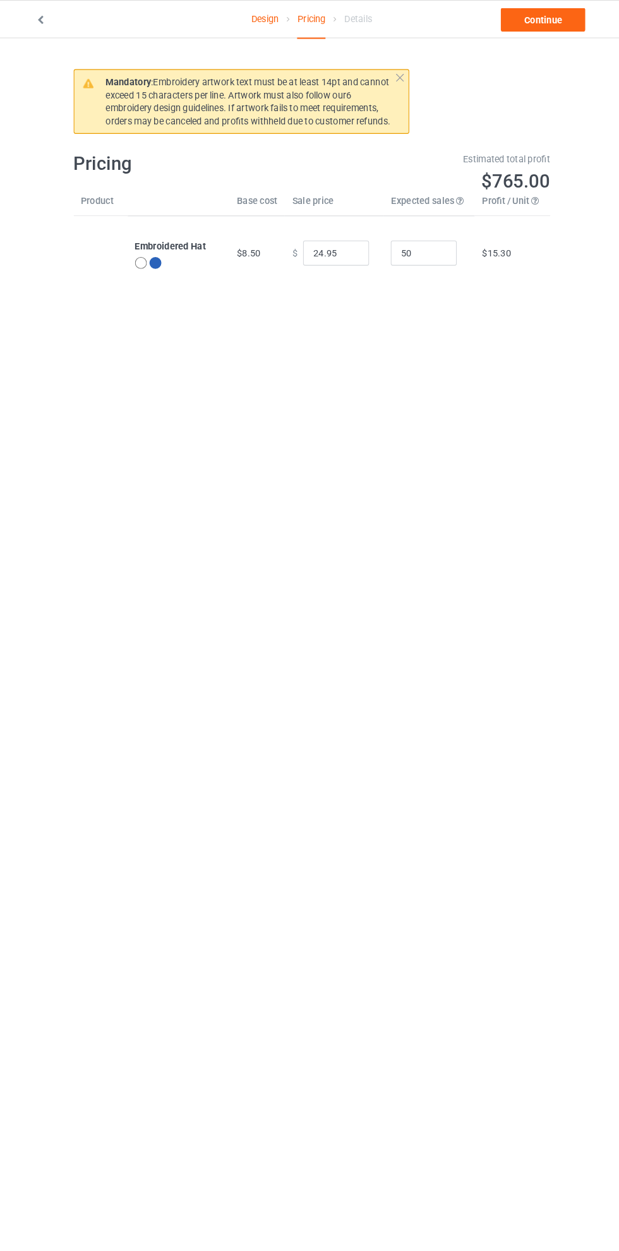
click at [161, 247] on div at bounding box center [159, 251] width 11 height 11
click at [156, 251] on div at bounding box center [159, 251] width 11 height 11
click at [251, 18] on link "Design" at bounding box center [264, 18] width 27 height 35
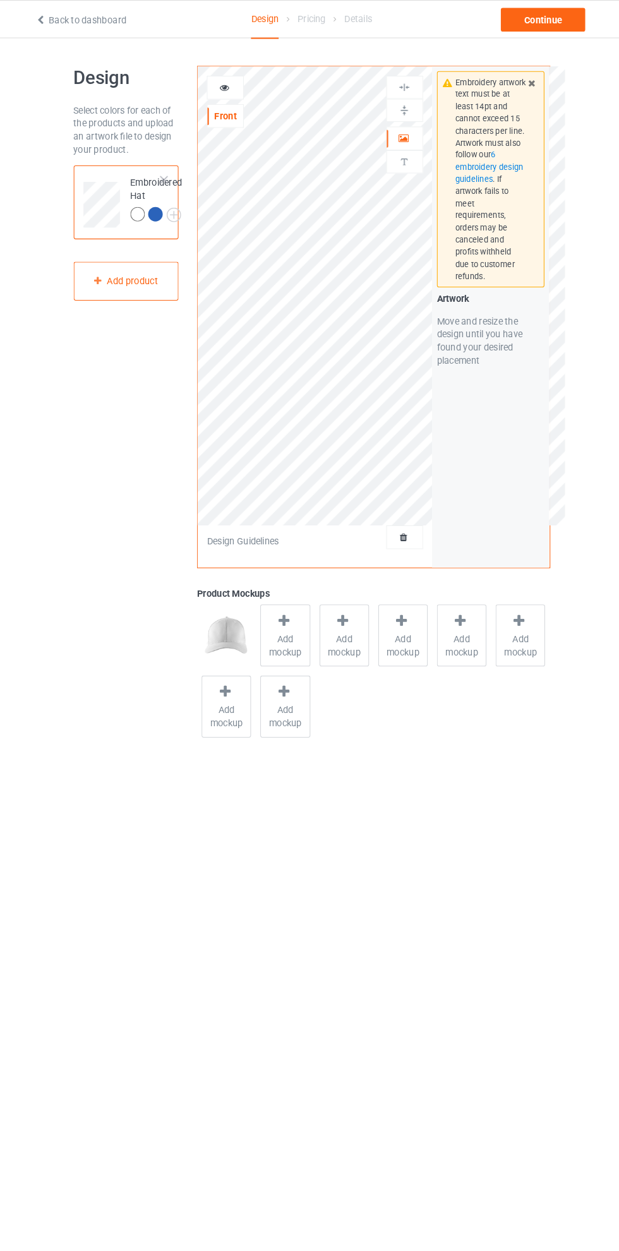
click at [0, 0] on img at bounding box center [0, 0] width 0 height 0
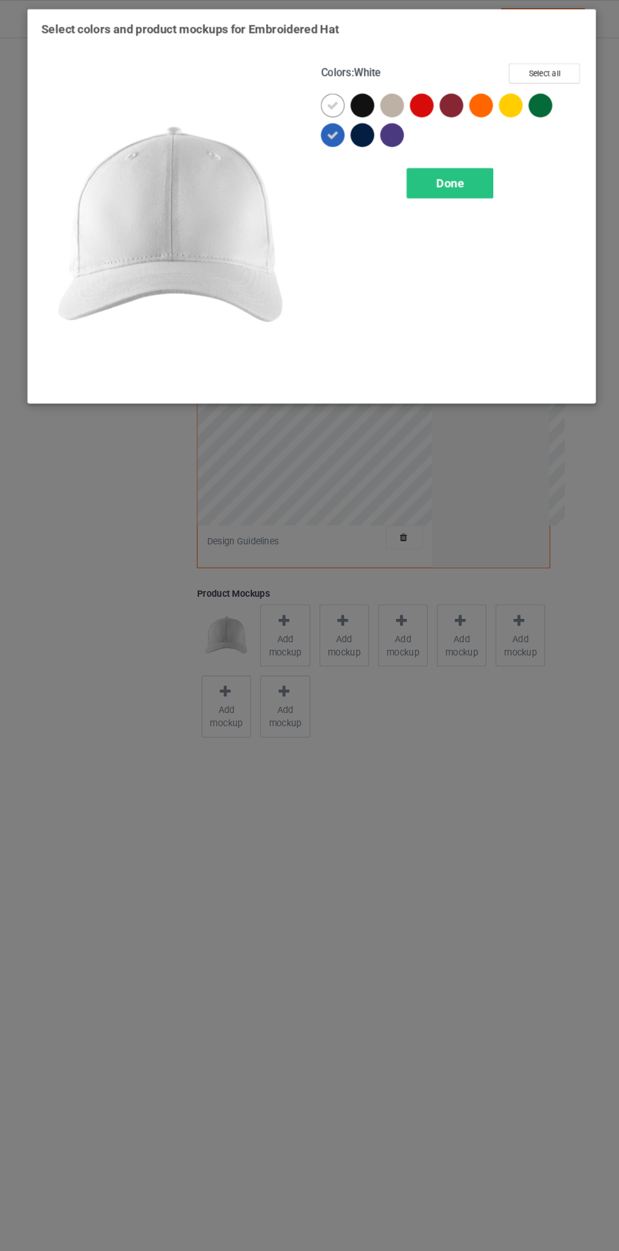
click at [329, 100] on icon at bounding box center [329, 100] width 11 height 11
click at [455, 165] on div "Done" at bounding box center [441, 175] width 83 height 29
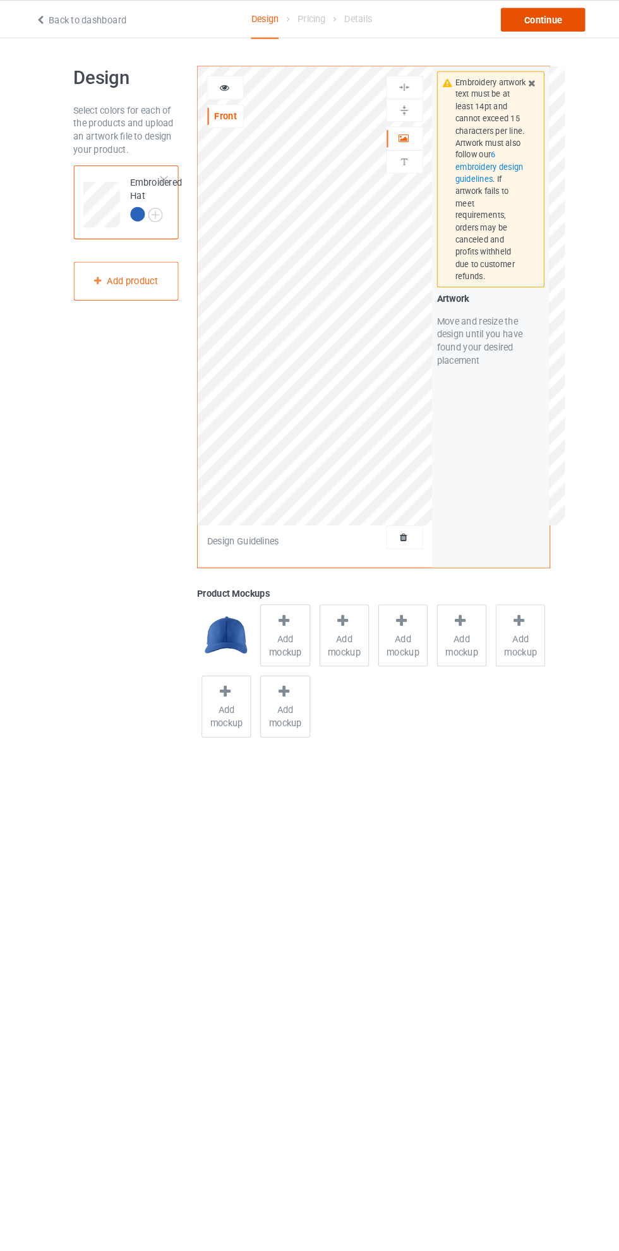
click at [543, 22] on div "Continue" at bounding box center [530, 19] width 81 height 23
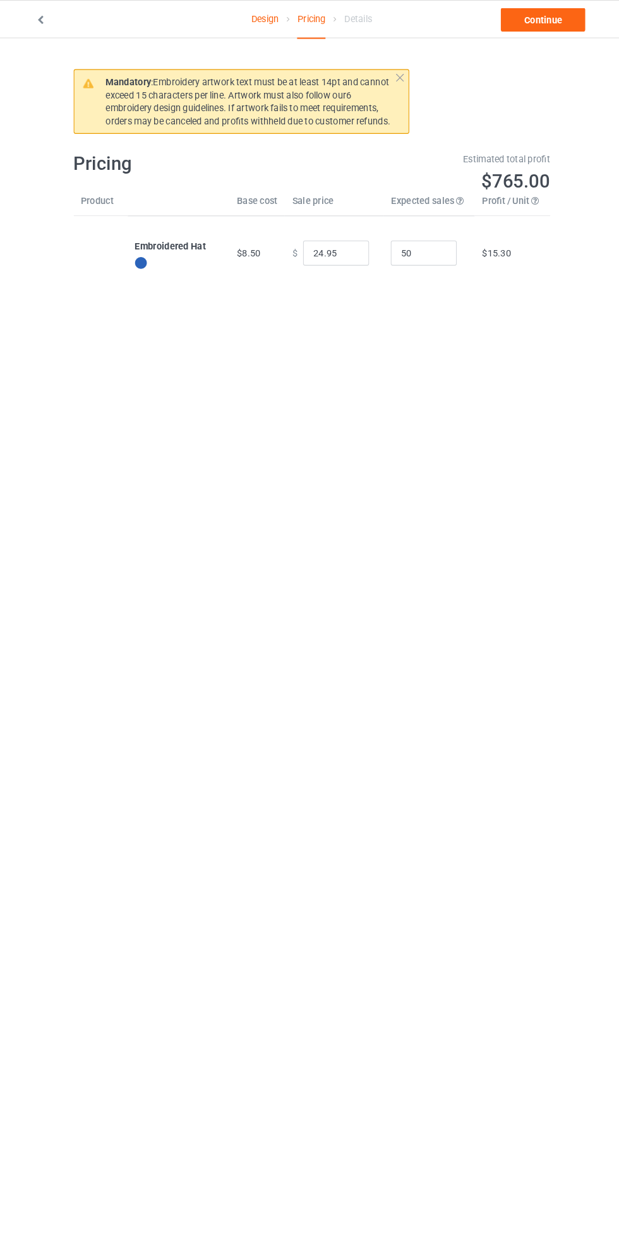
click at [530, 23] on link "Continue" at bounding box center [530, 19] width 81 height 23
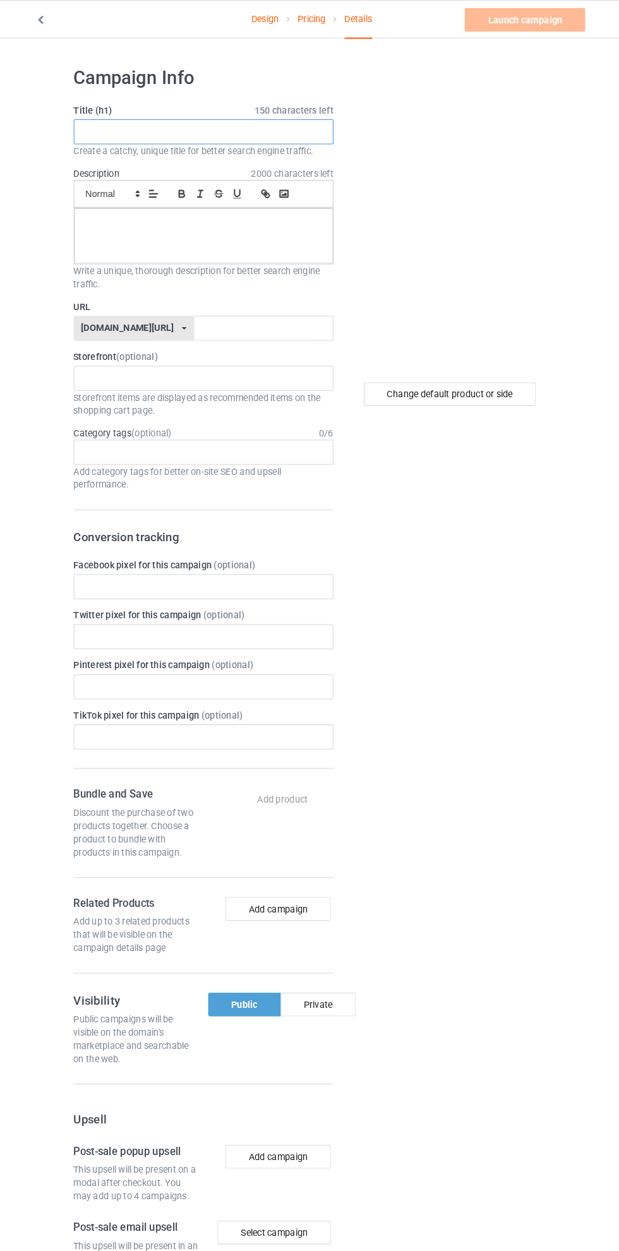
click at [241, 122] on input "text" at bounding box center [205, 126] width 249 height 24
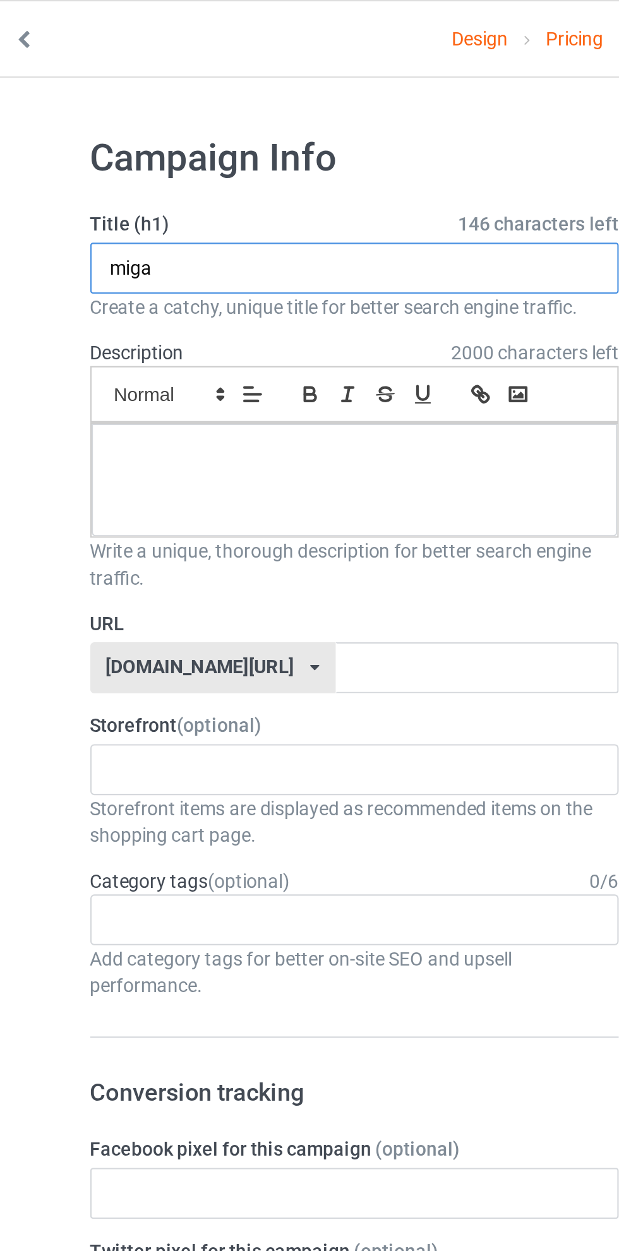
type input "miga"
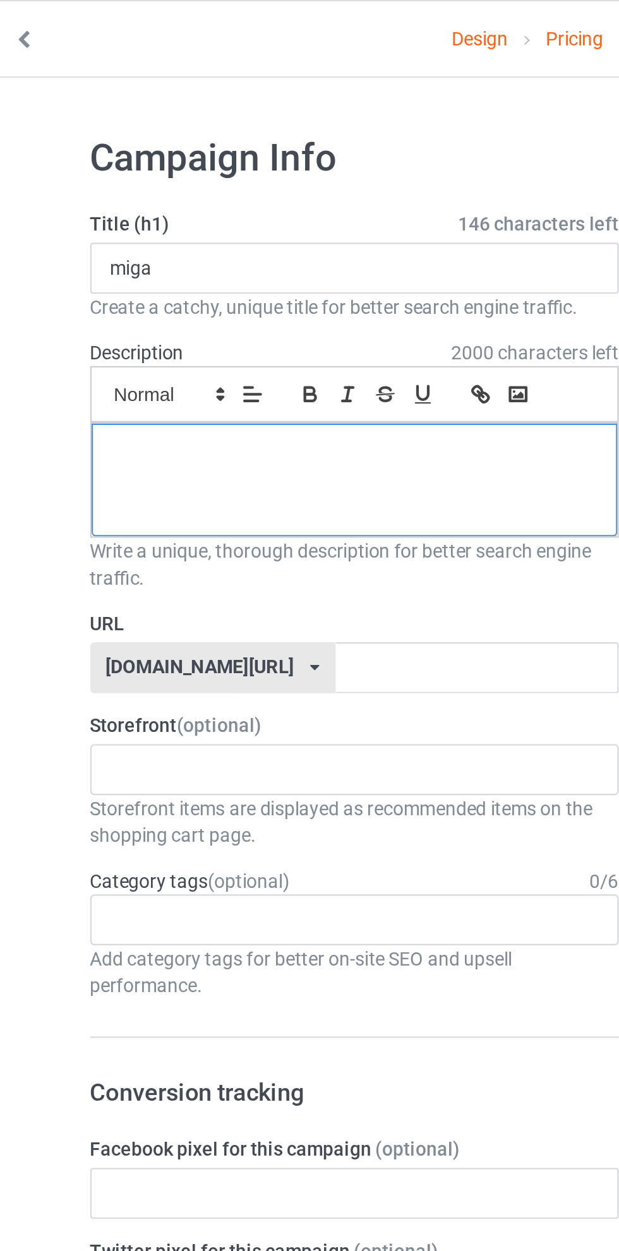
click at [192, 215] on p at bounding box center [205, 214] width 227 height 12
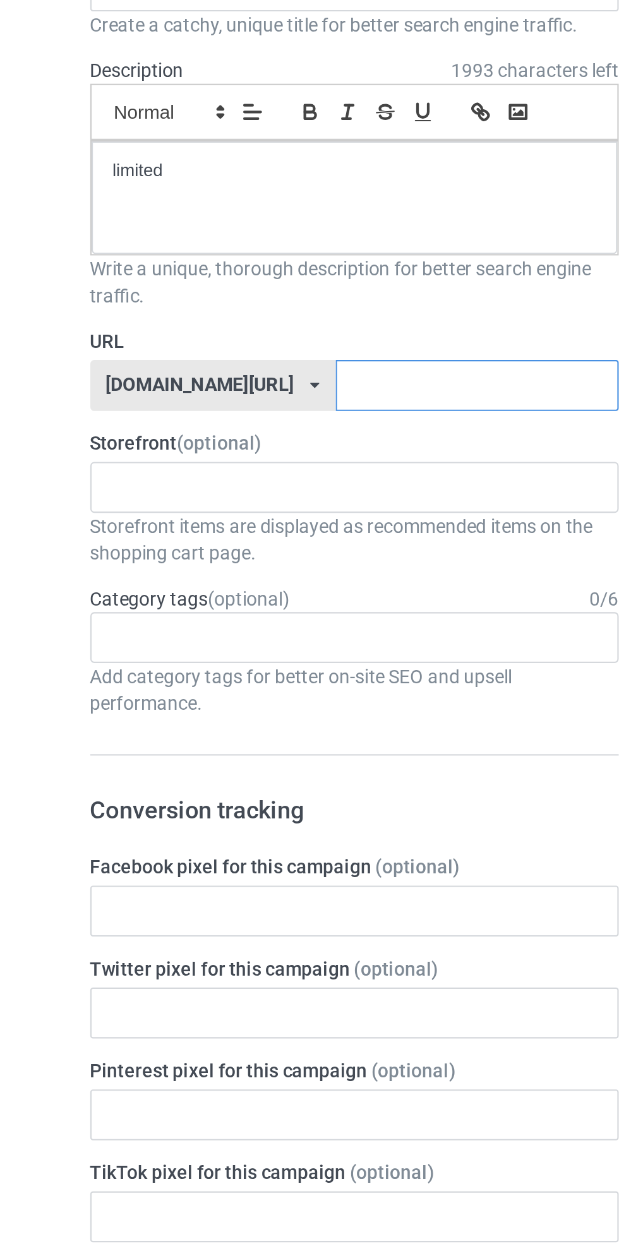
click at [235, 316] on input "text" at bounding box center [263, 314] width 133 height 24
type input "jggyj8988655ggj"
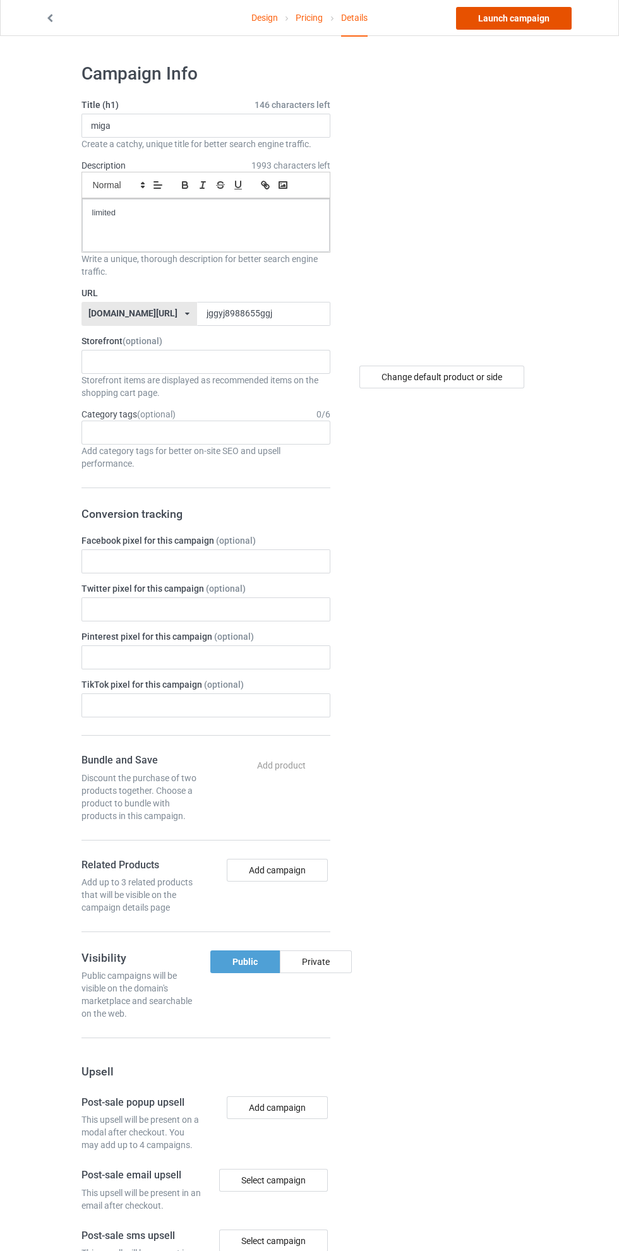
click at [537, 22] on link "Launch campaign" at bounding box center [514, 19] width 116 height 23
